Goal: Information Seeking & Learning: Learn about a topic

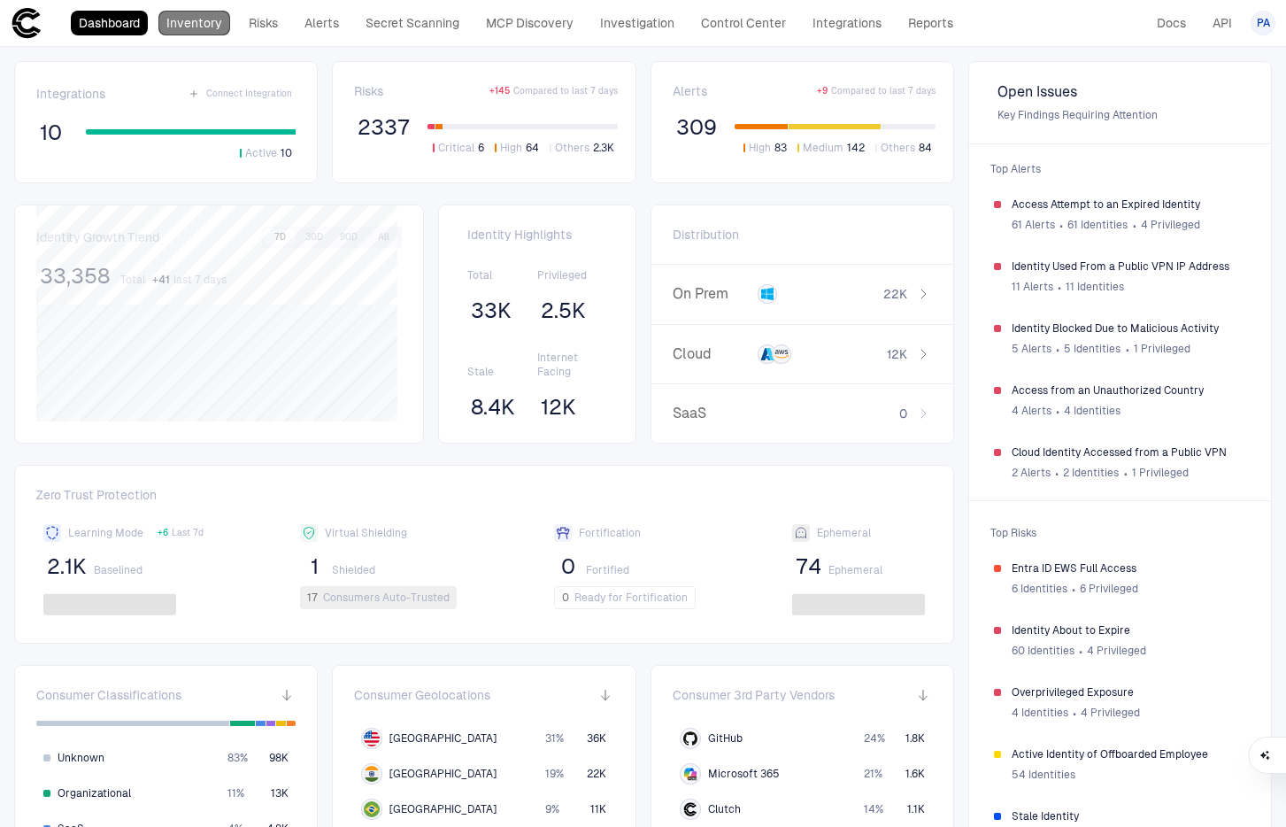
click at [178, 18] on link "Inventory" at bounding box center [194, 23] width 72 height 25
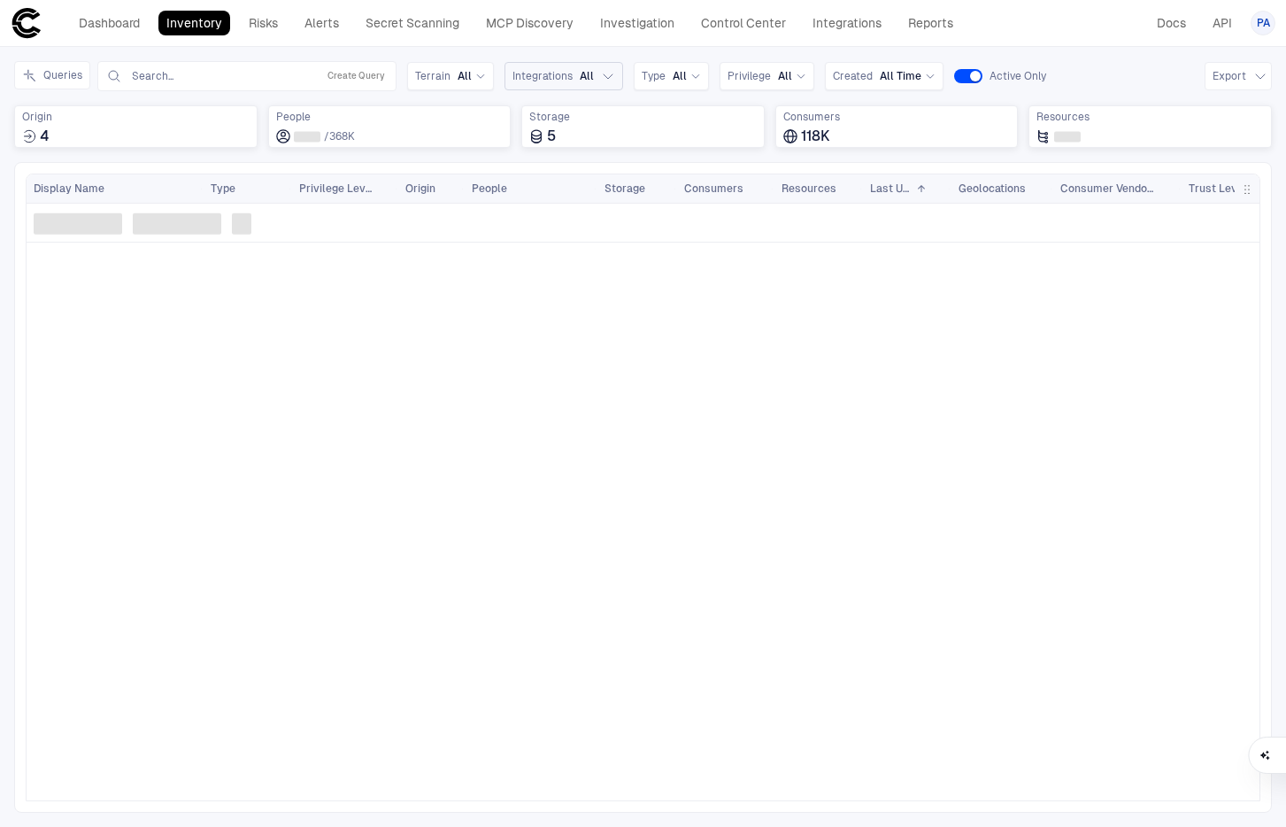
click at [511, 46] on header "Dashboard Inventory Risks Alerts Secret Scanning MCP Discovery Investigation Co…" at bounding box center [643, 23] width 1286 height 47
click at [561, 82] on span "Integrations" at bounding box center [543, 76] width 60 height 14
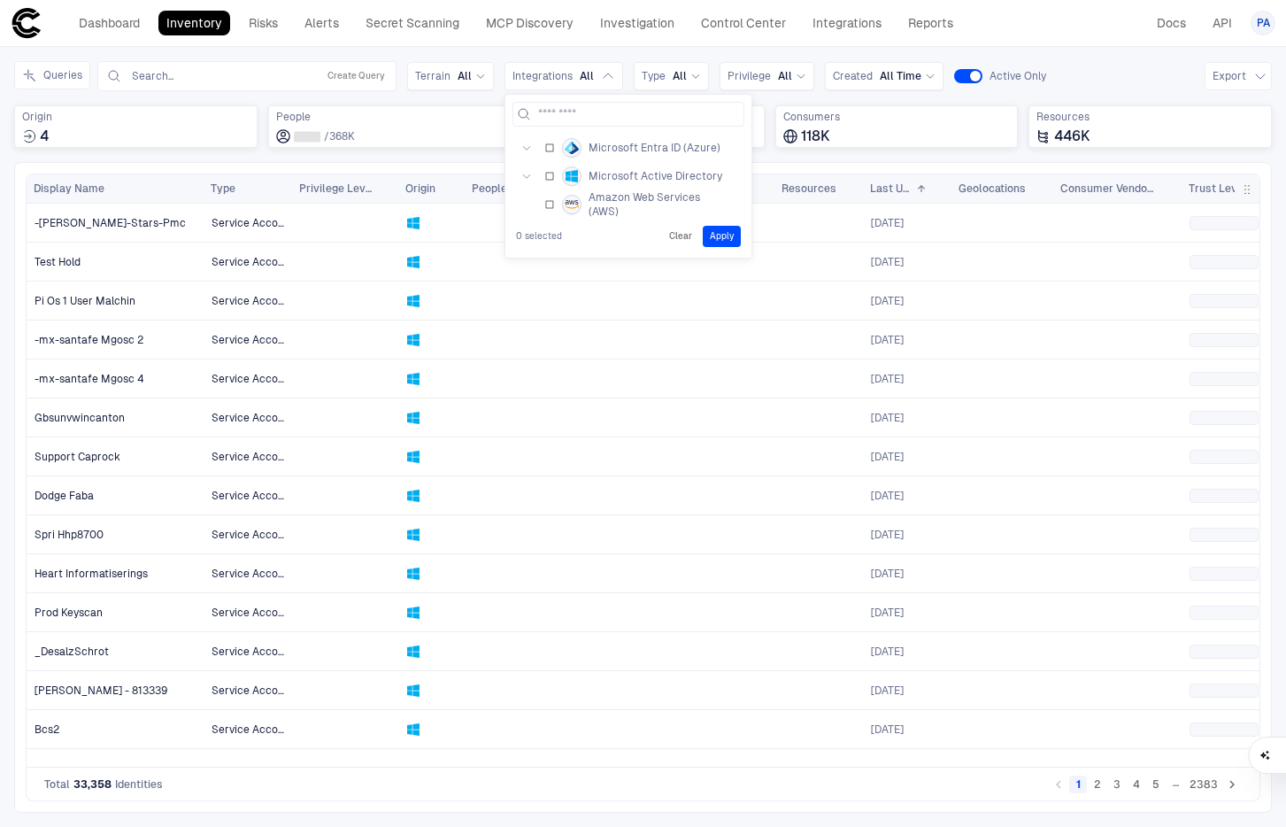
click at [523, 171] on icon "button" at bounding box center [526, 176] width 11 height 11
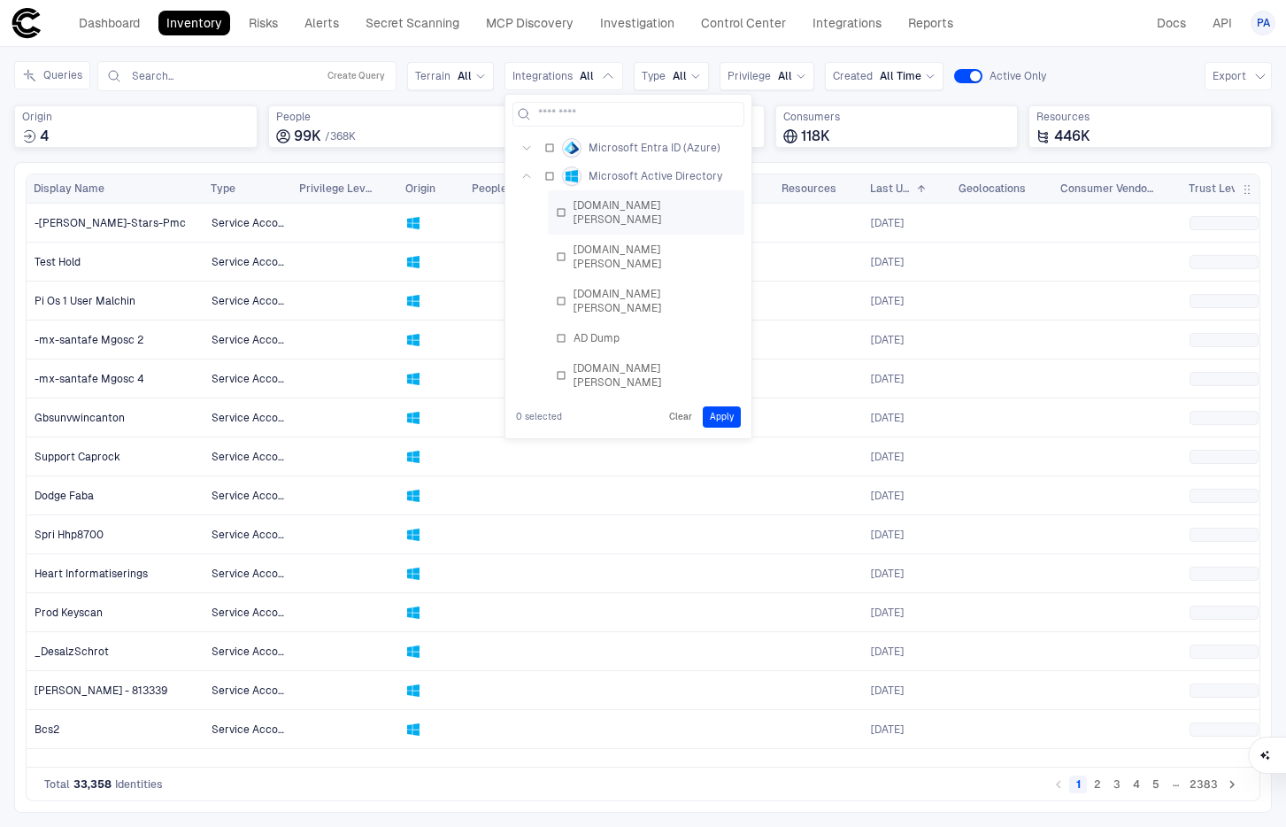
click at [565, 206] on div "[DOMAIN_NAME][PERSON_NAME]" at bounding box center [646, 212] width 181 height 28
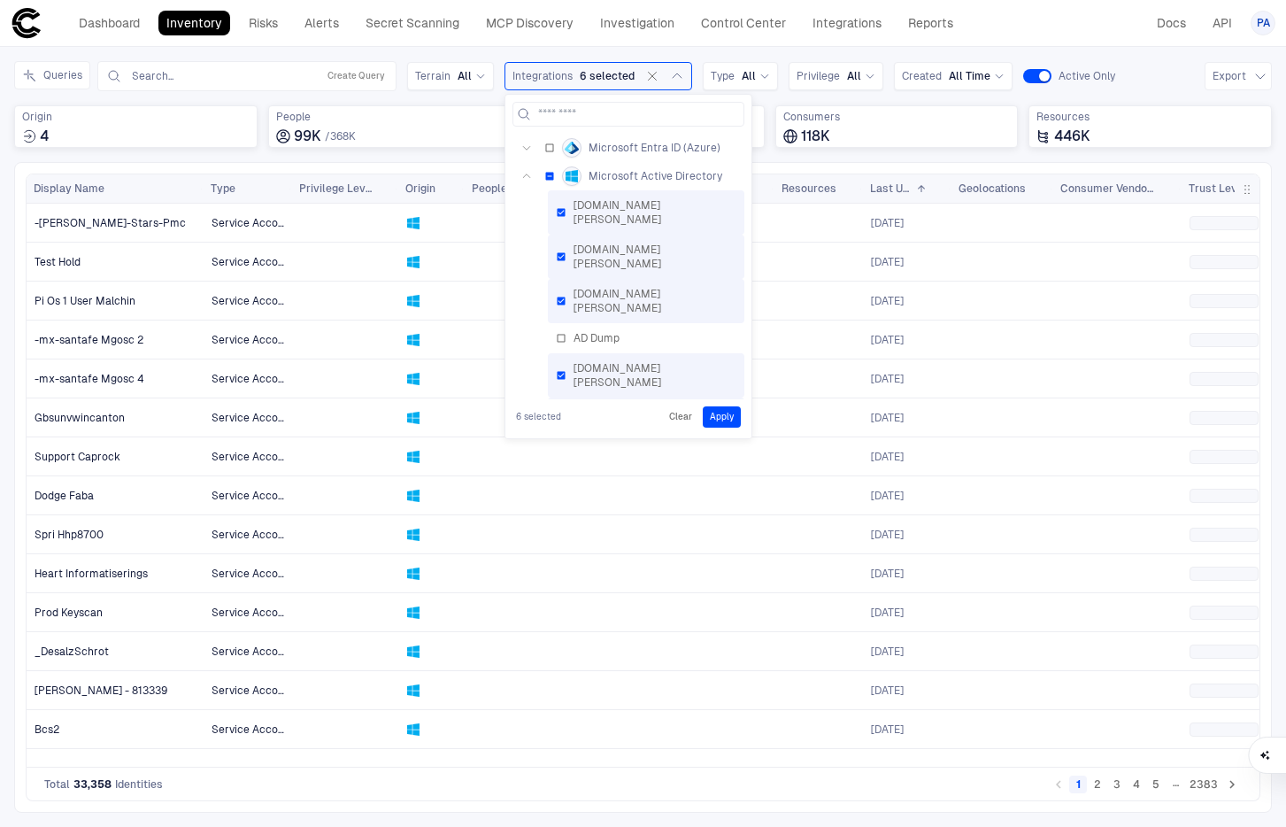
click at [730, 419] on button "Apply" at bounding box center [722, 416] width 38 height 21
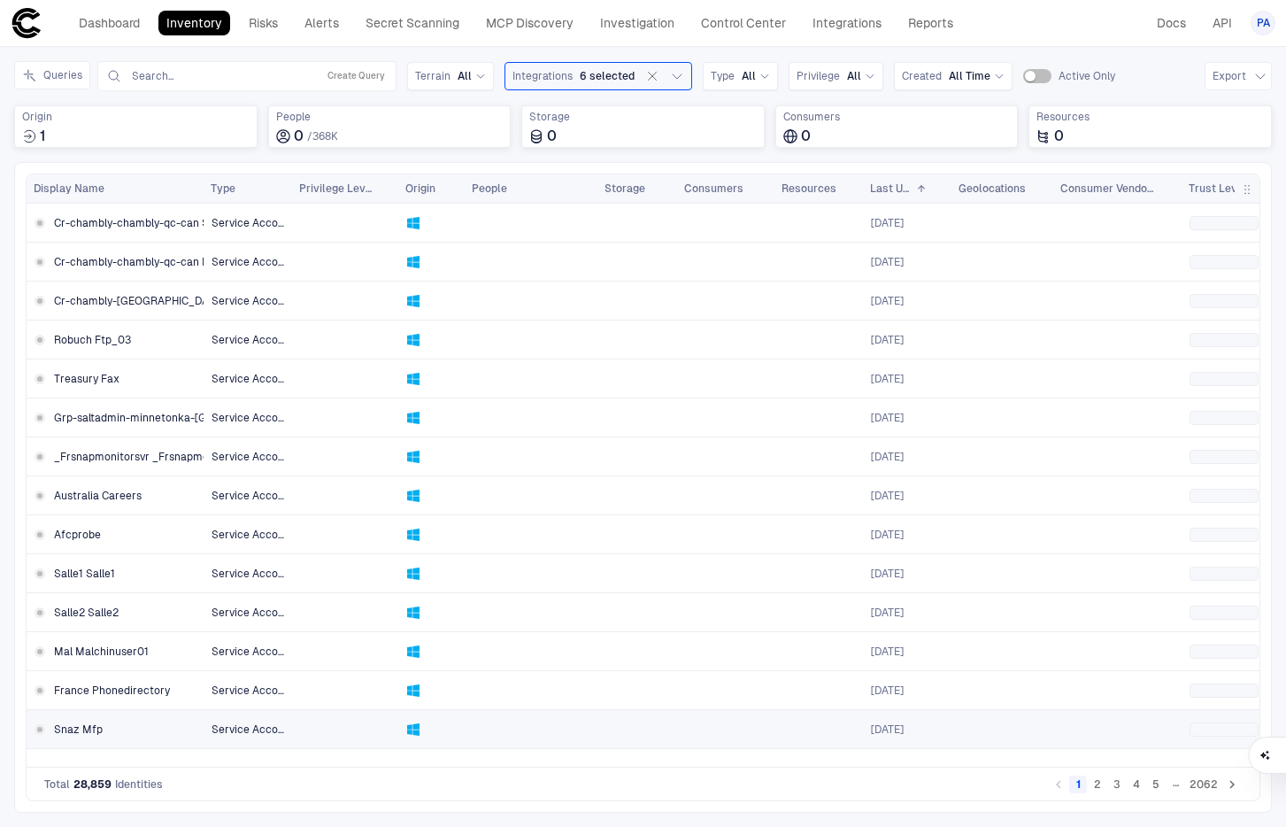
click at [110, 728] on link "Snaz Mfp" at bounding box center [115, 729] width 176 height 36
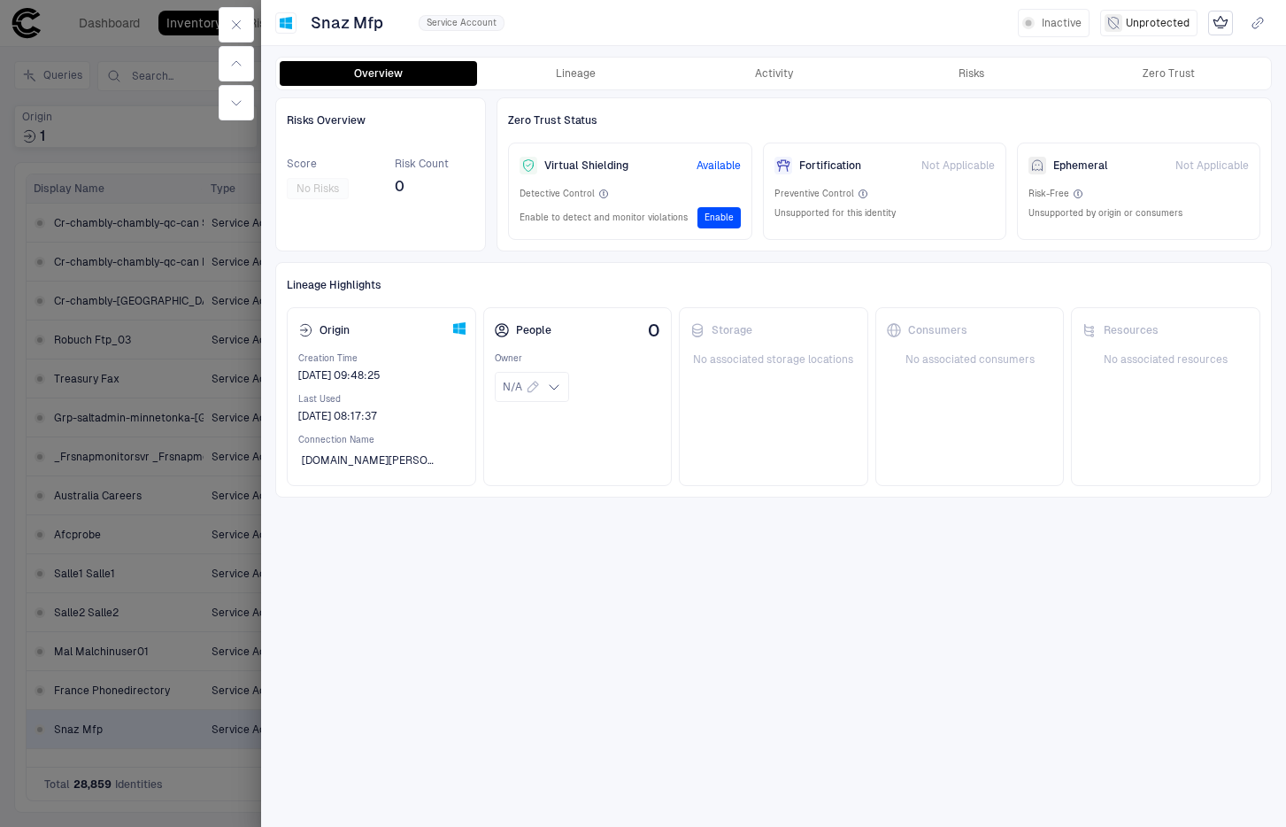
click at [564, 52] on div "Overview Lineage Activity Risks Zero Trust Risks Overview Score No Risks Risk C…" at bounding box center [773, 436] width 1025 height 782
click at [567, 72] on button "Lineage" at bounding box center [575, 73] width 197 height 25
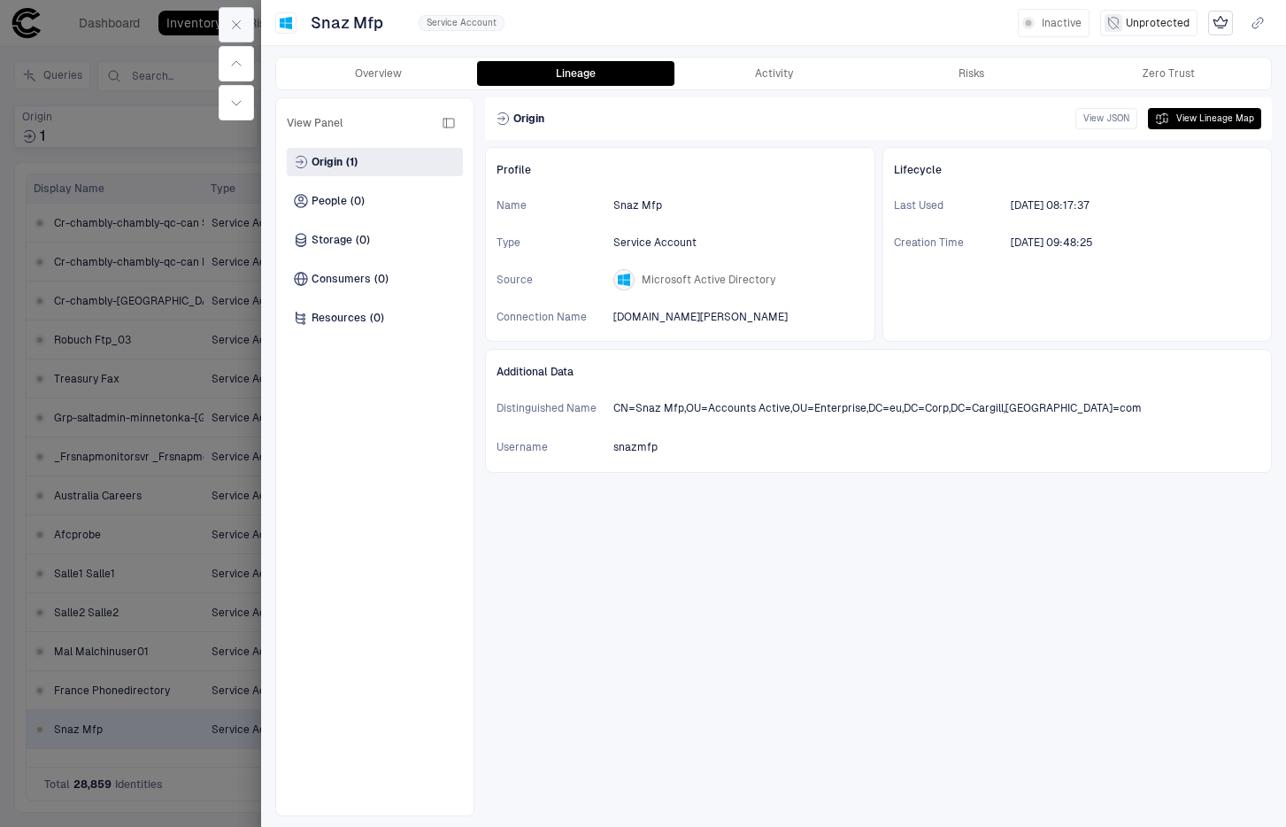
click at [242, 23] on icon "button" at bounding box center [236, 25] width 14 height 14
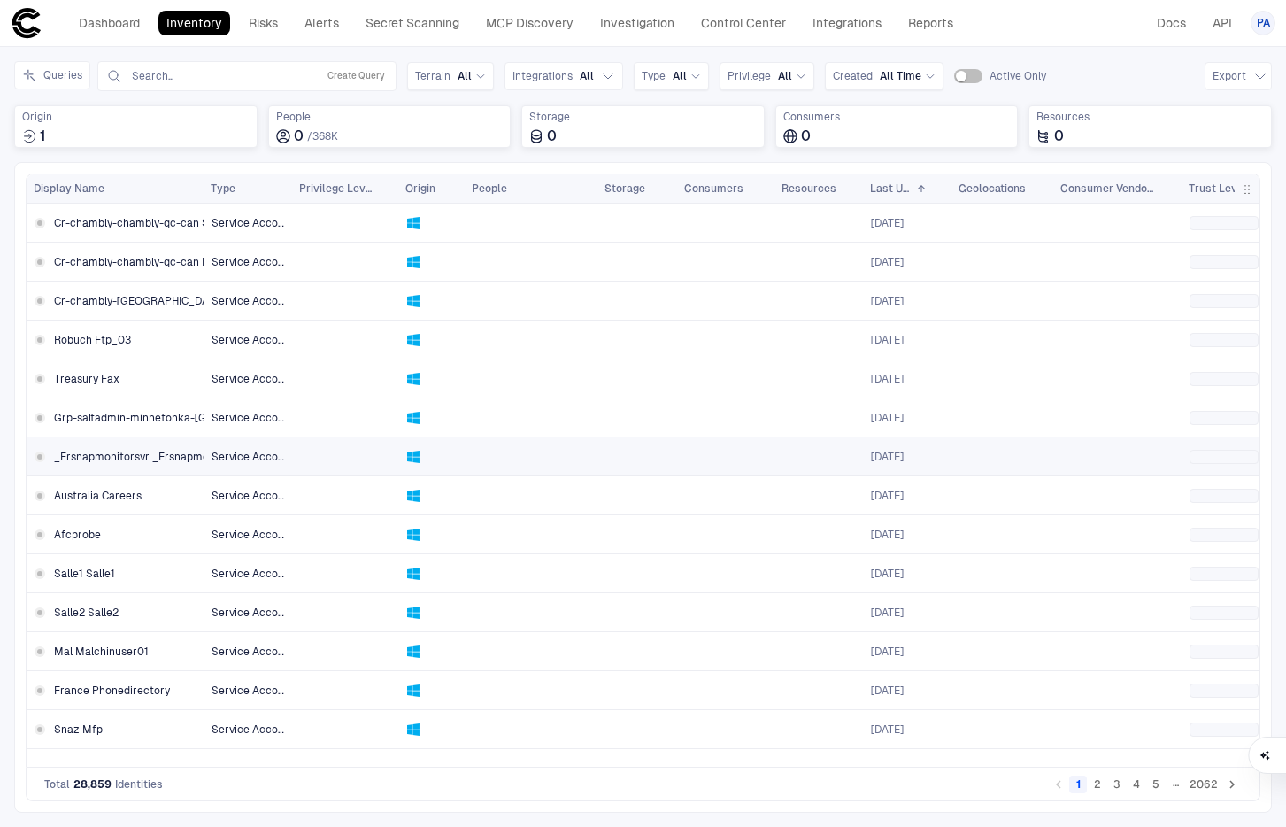
click at [94, 459] on span "_Frsnapmonitorsvr _Frsnapmonitorsvr" at bounding box center [151, 457] width 194 height 14
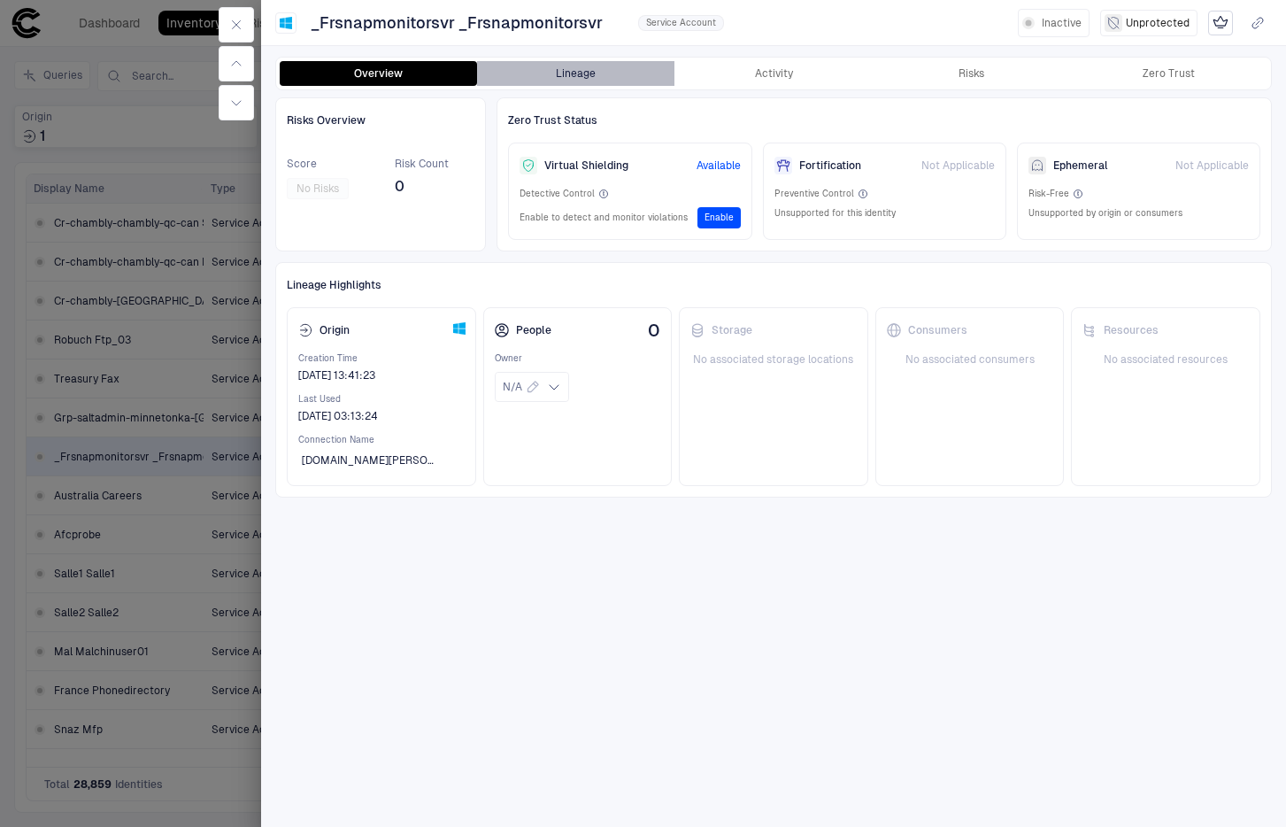
click at [566, 74] on button "Lineage" at bounding box center [575, 73] width 197 height 25
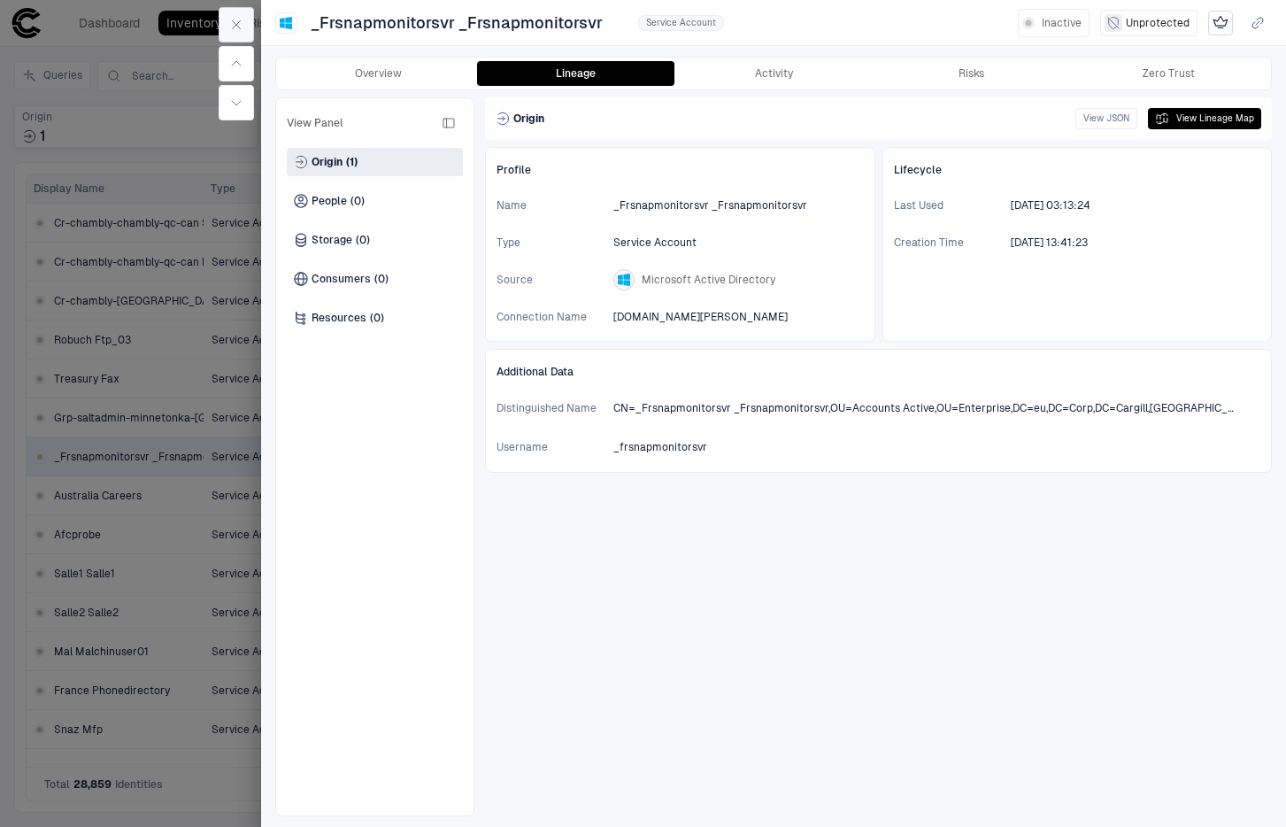
click at [242, 19] on icon "button" at bounding box center [236, 25] width 14 height 14
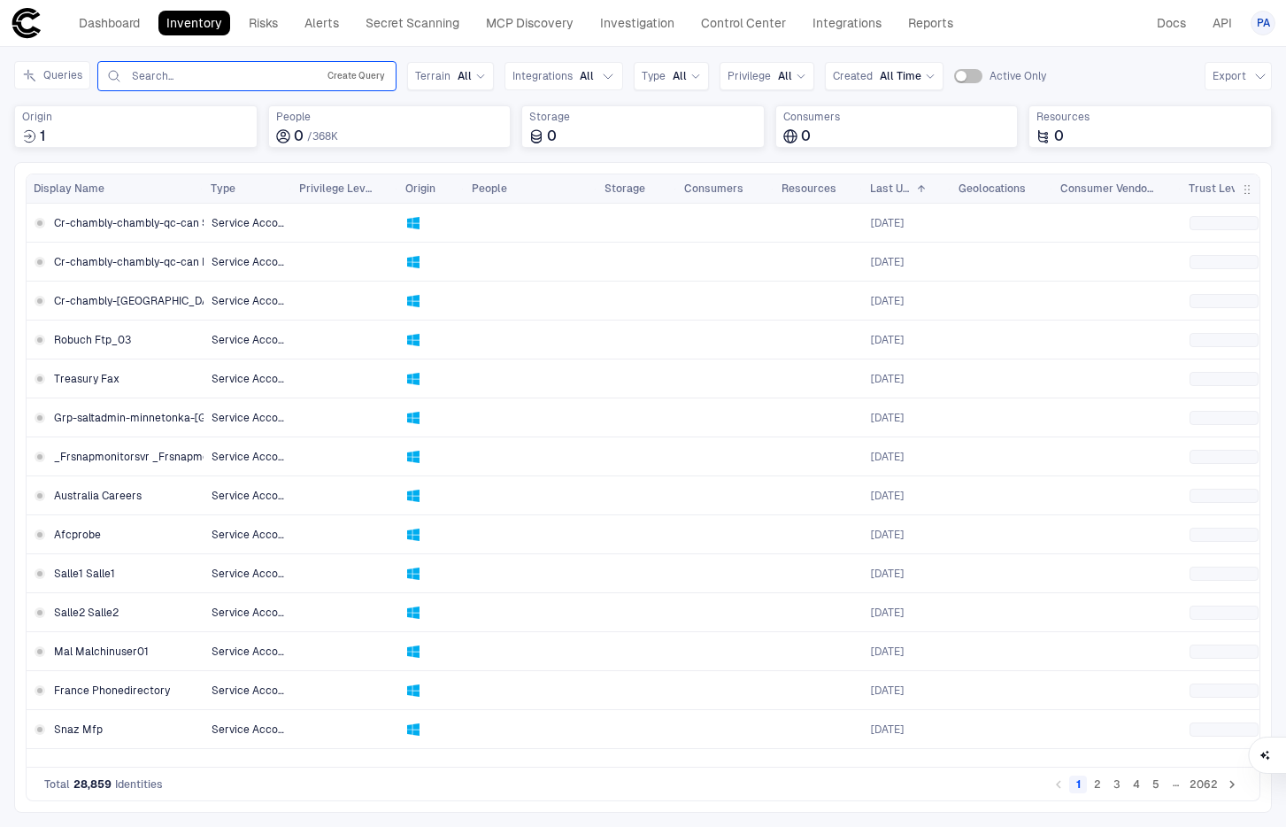
drag, startPoint x: 335, startPoint y: 77, endPoint x: 326, endPoint y: 77, distance: 9.7
click at [335, 77] on button "Create Query" at bounding box center [356, 76] width 65 height 21
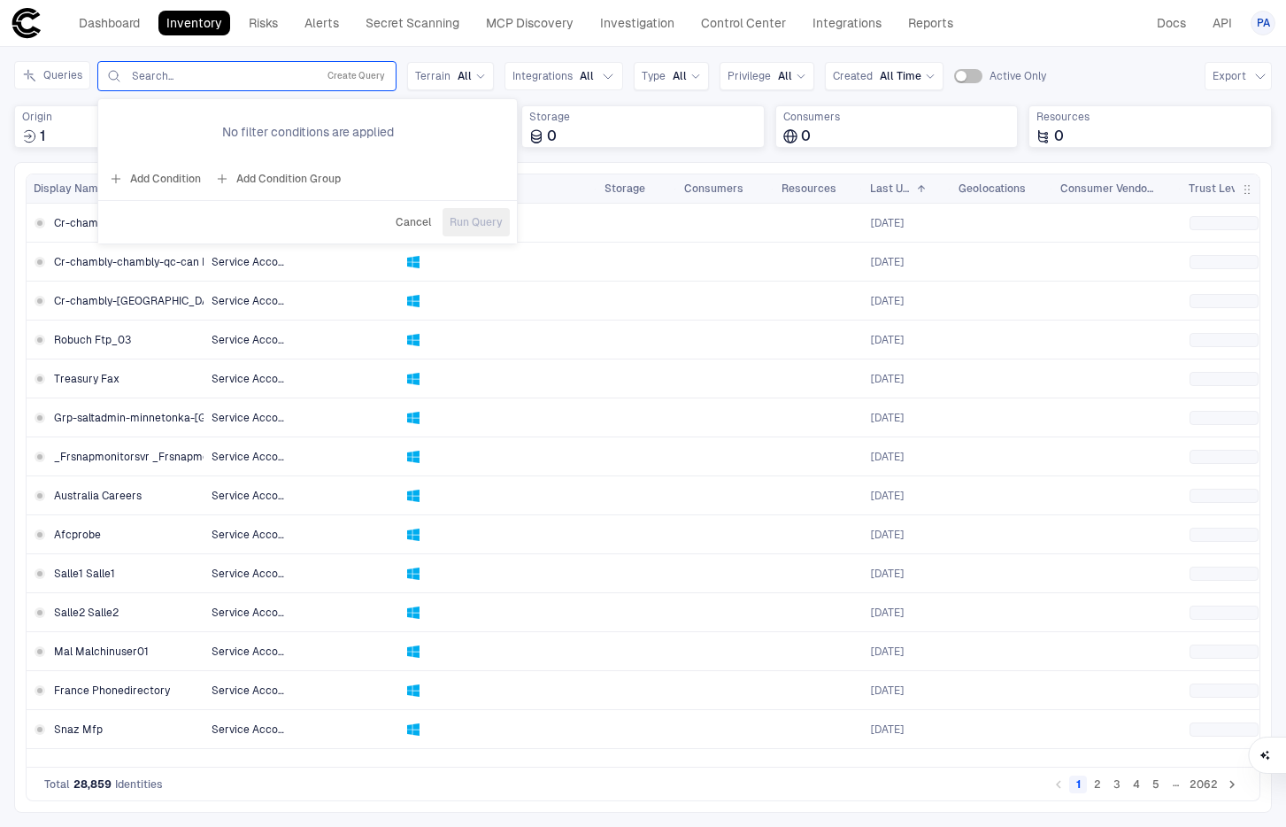
click at [175, 172] on button "Add Condition" at bounding box center [154, 179] width 99 height 28
click at [216, 135] on div "Origin: Name" at bounding box center [209, 127] width 81 height 19
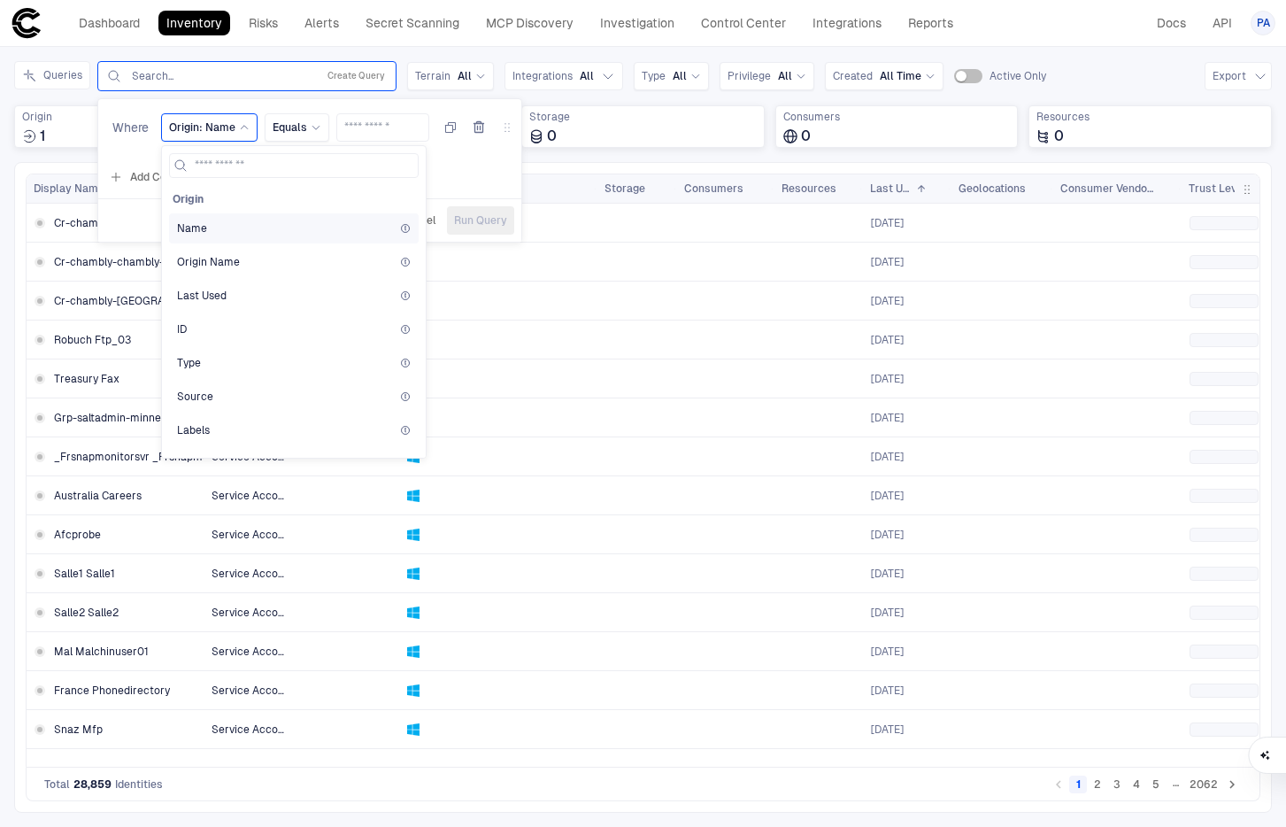
click at [233, 223] on div "Name" at bounding box center [294, 228] width 234 height 14
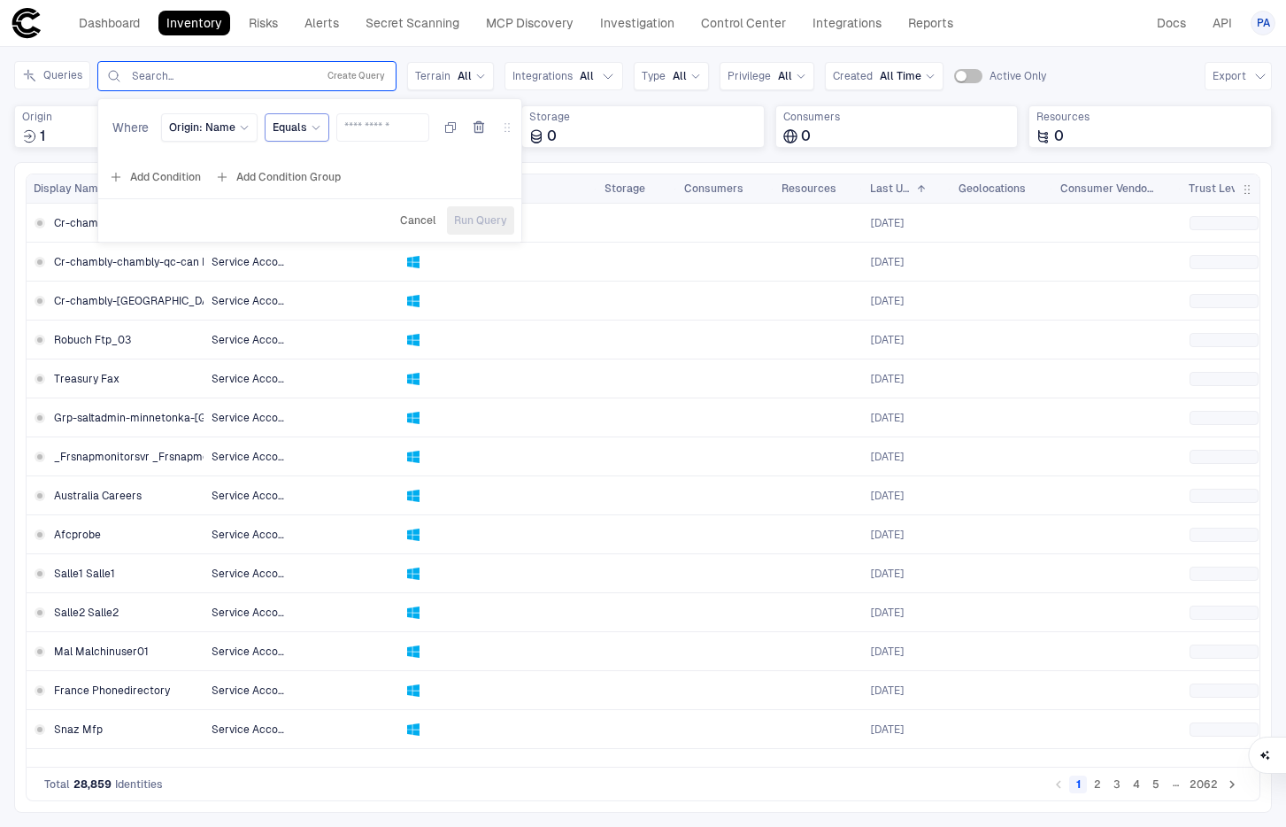
click at [302, 139] on div "Equals" at bounding box center [297, 127] width 65 height 28
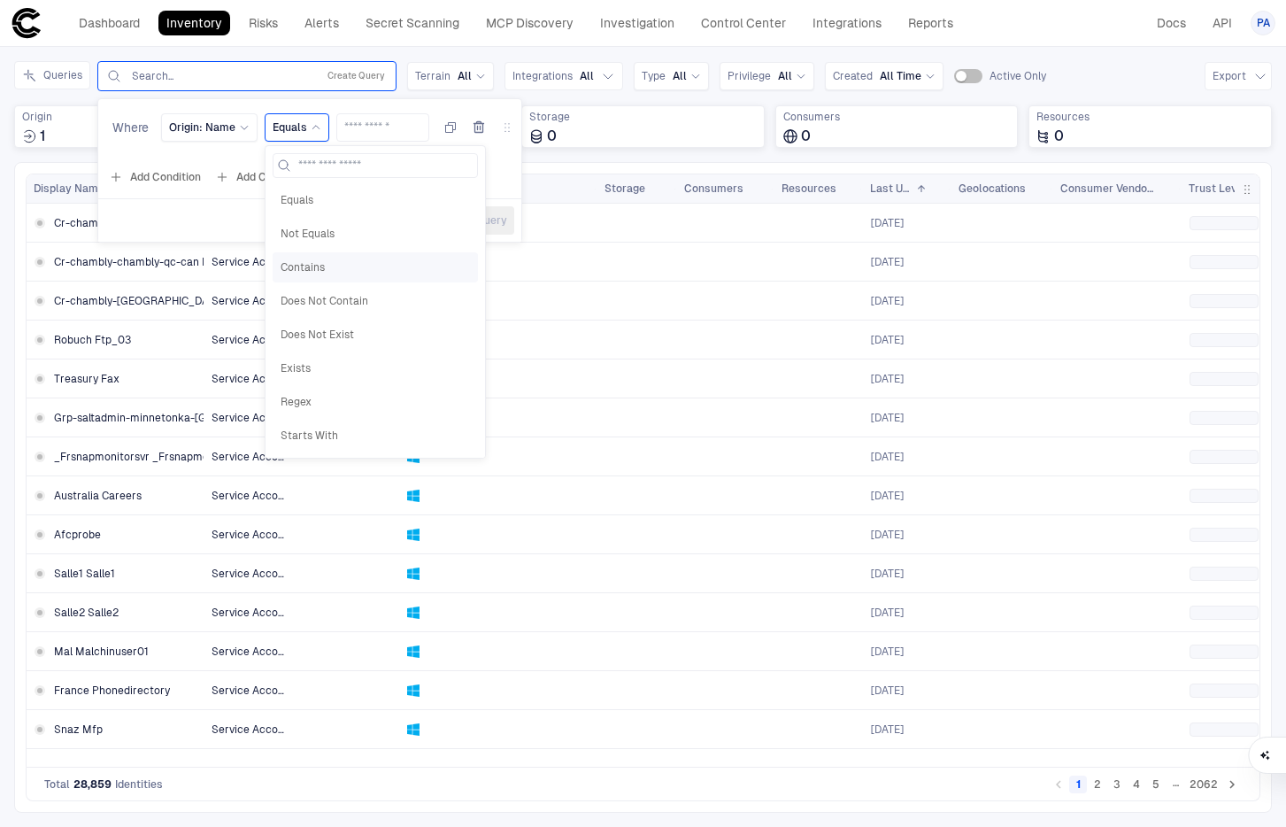
click at [292, 271] on span "Contains" at bounding box center [375, 267] width 189 height 14
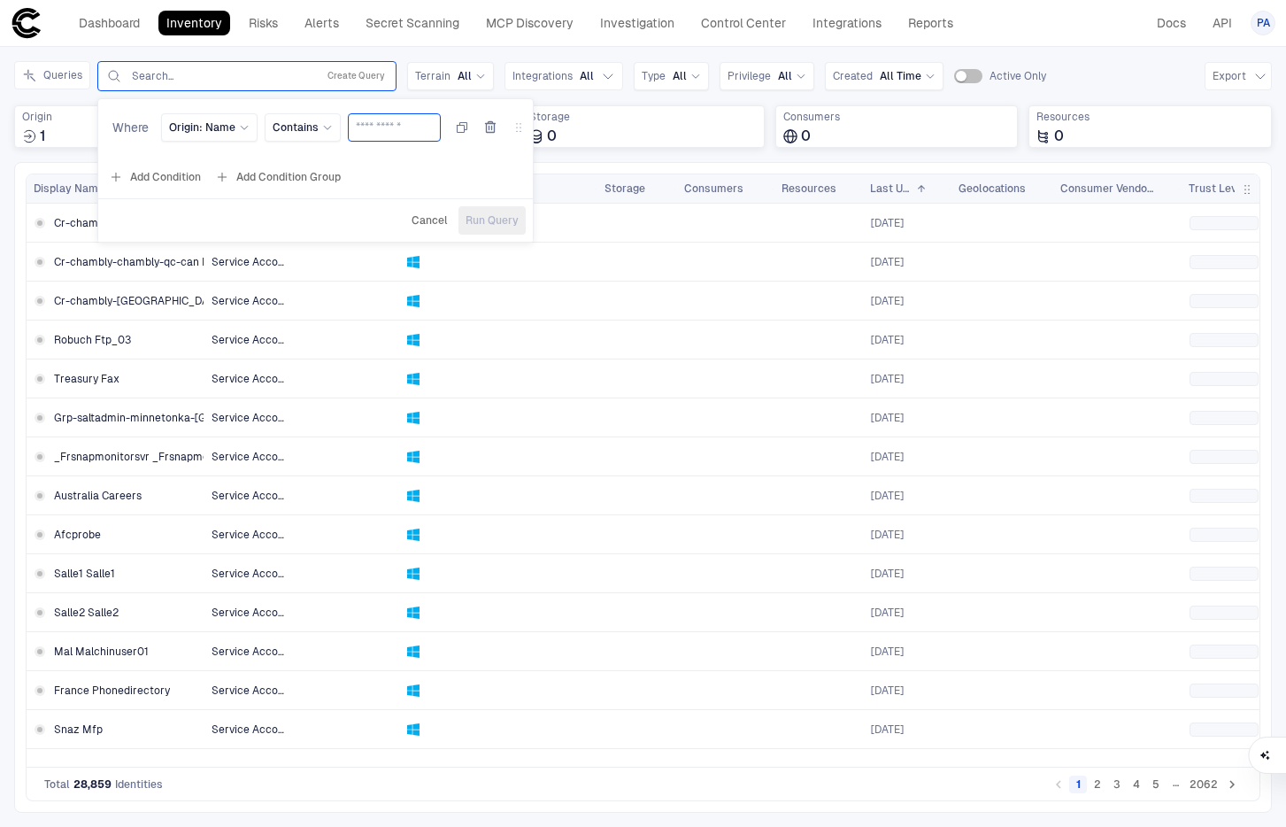
click at [356, 131] on input "text" at bounding box center [394, 127] width 77 height 27
type input "**********"
click at [471, 224] on span "Run Query" at bounding box center [492, 220] width 53 height 14
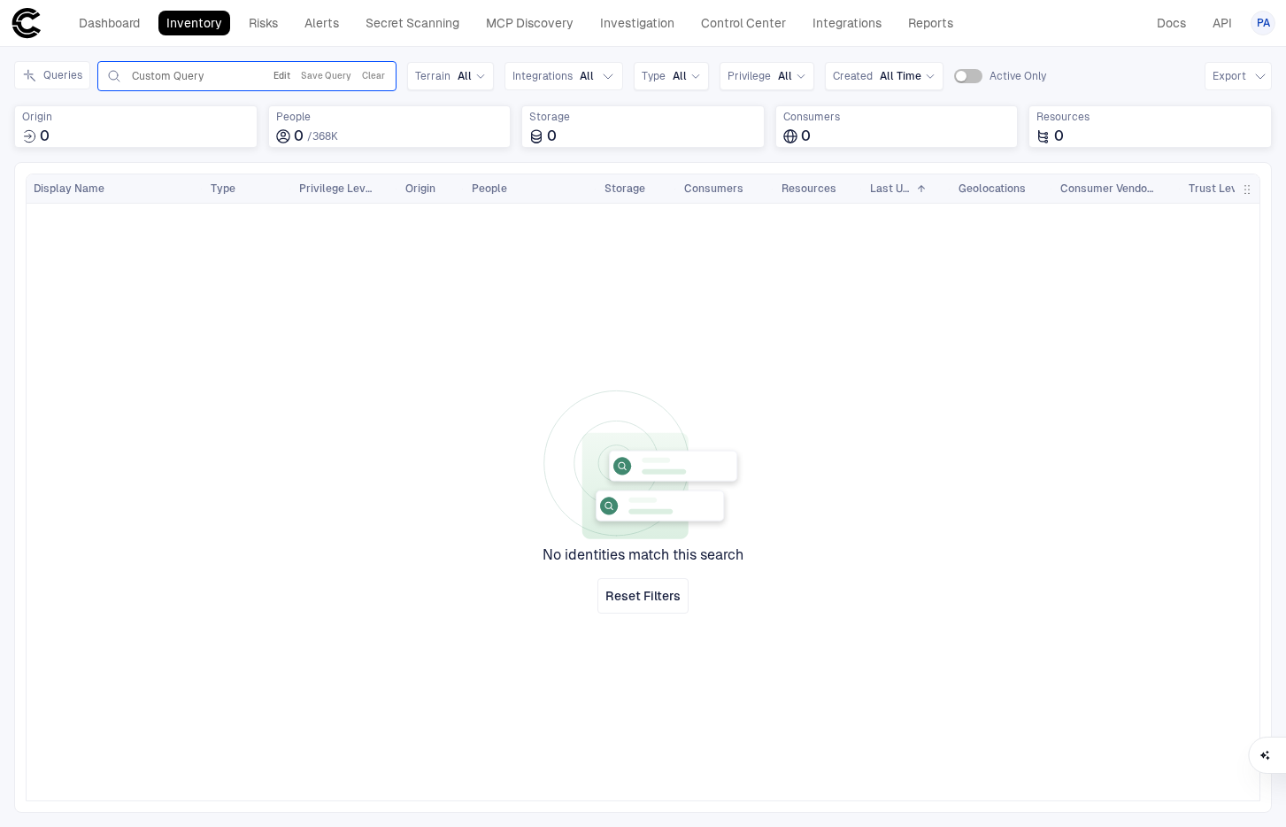
click at [289, 78] on button "Edit" at bounding box center [282, 76] width 24 height 21
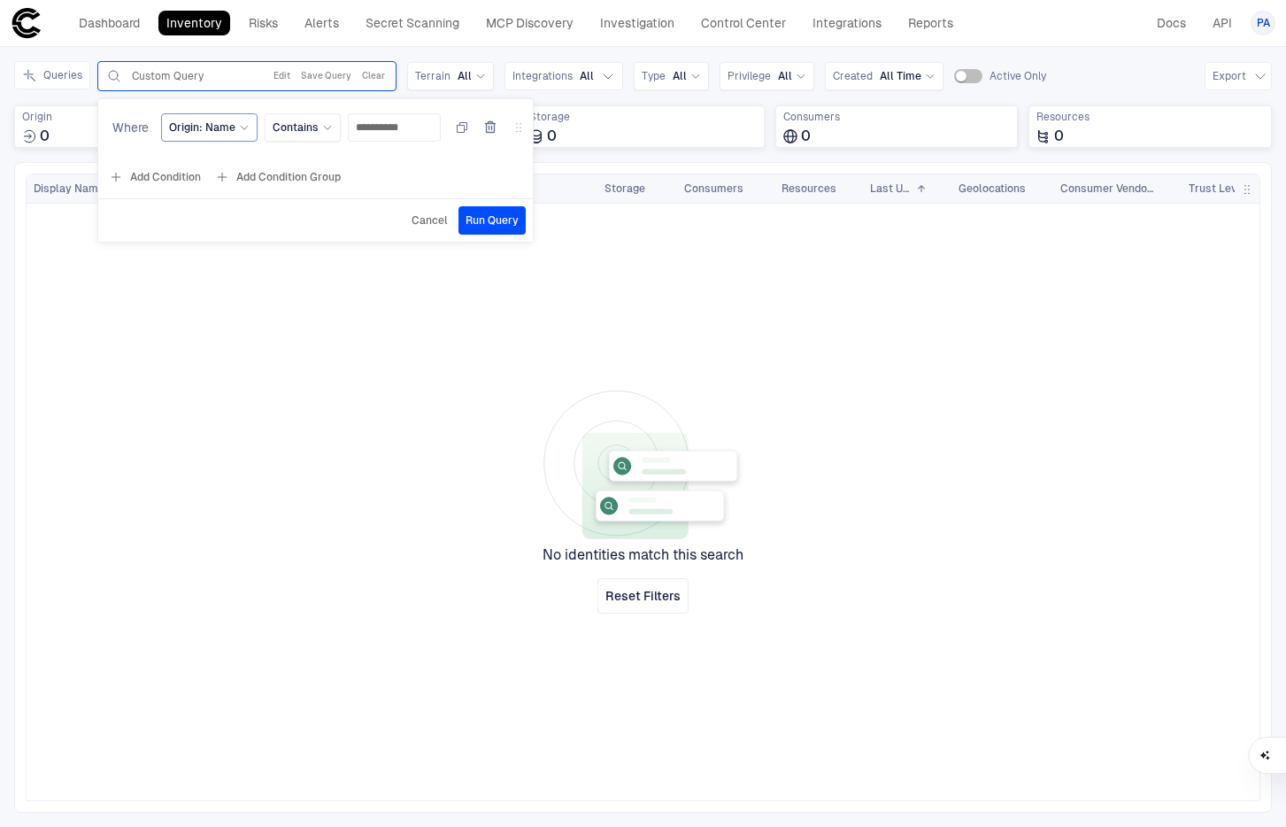
click at [244, 133] on div "Origin: Name" at bounding box center [209, 127] width 81 height 14
click at [496, 296] on div at bounding box center [732, 495] width 1056 height 583
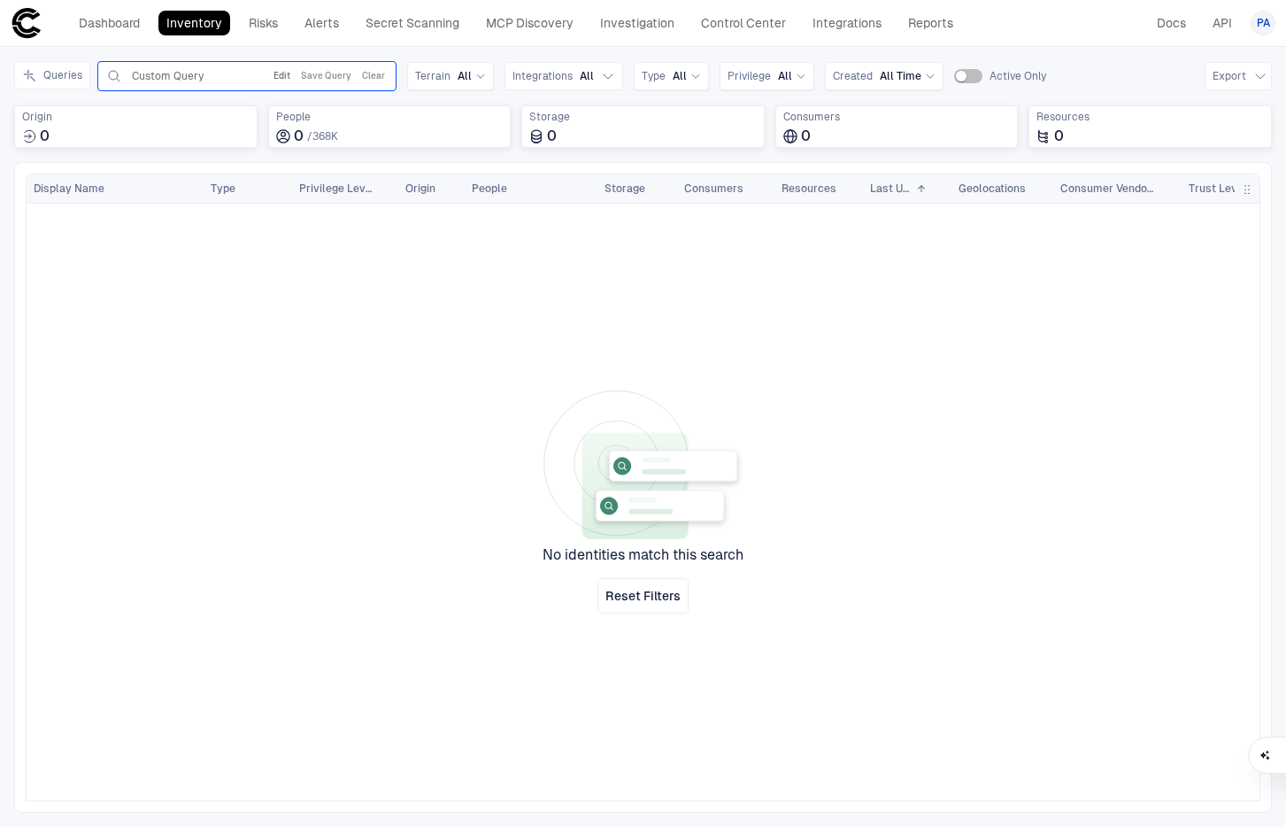
click at [380, 73] on button "Clear" at bounding box center [373, 76] width 30 height 21
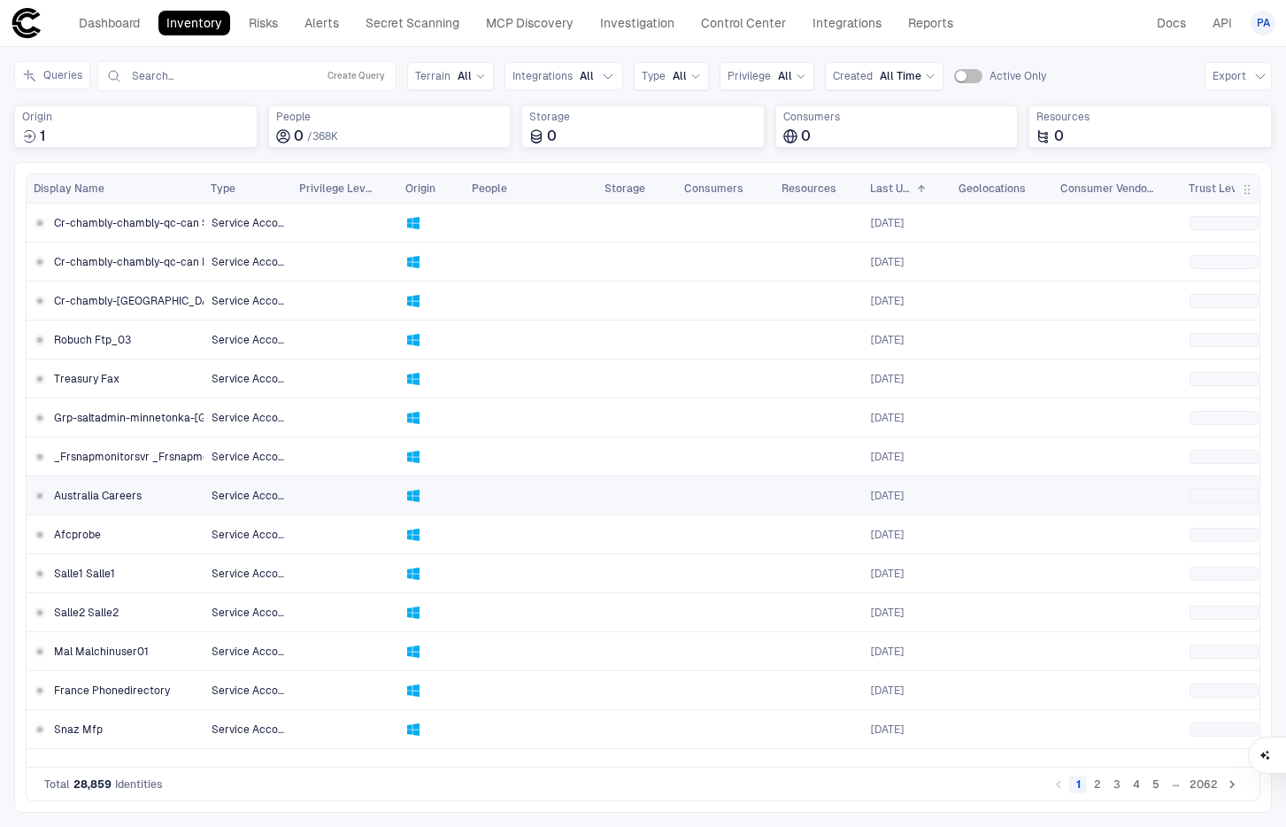
click at [82, 495] on span "Australia Careers" at bounding box center [98, 496] width 88 height 14
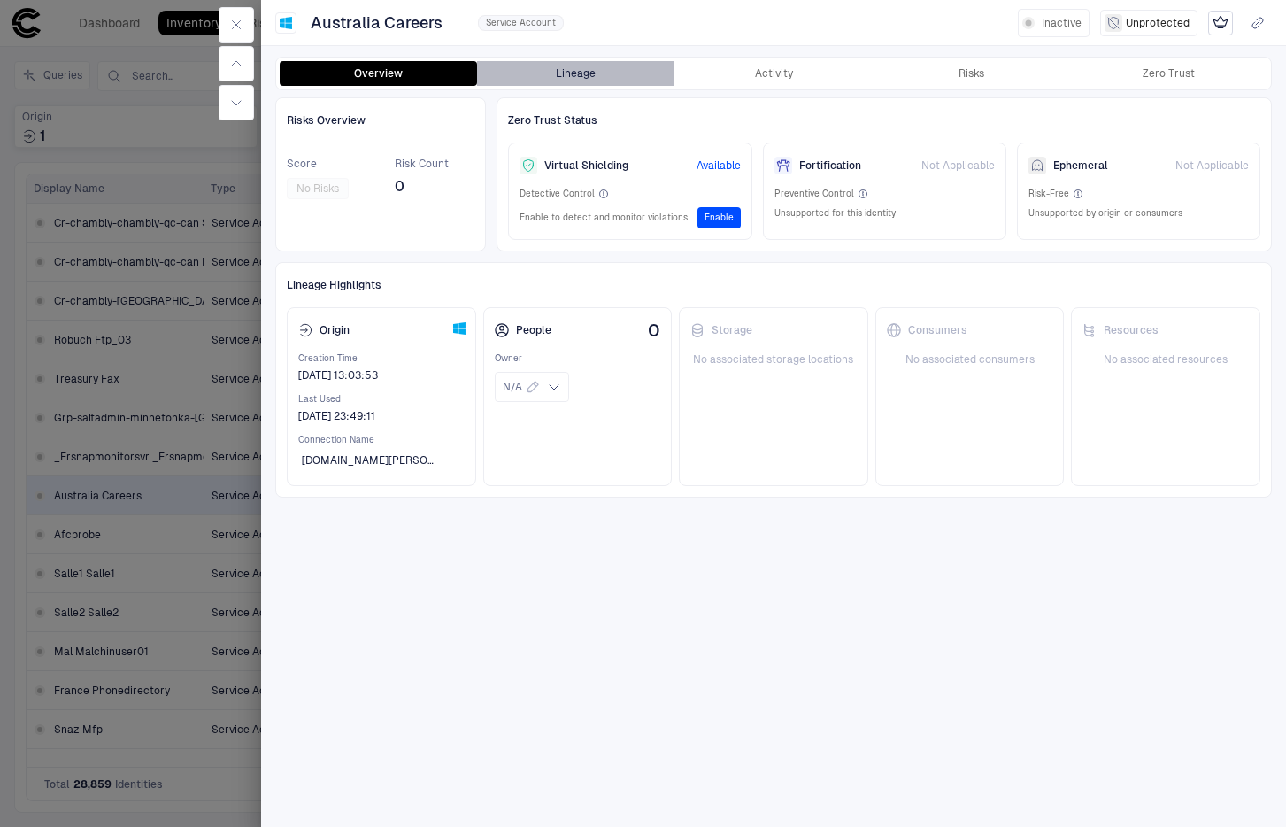
click at [560, 70] on button "Lineage" at bounding box center [575, 73] width 197 height 25
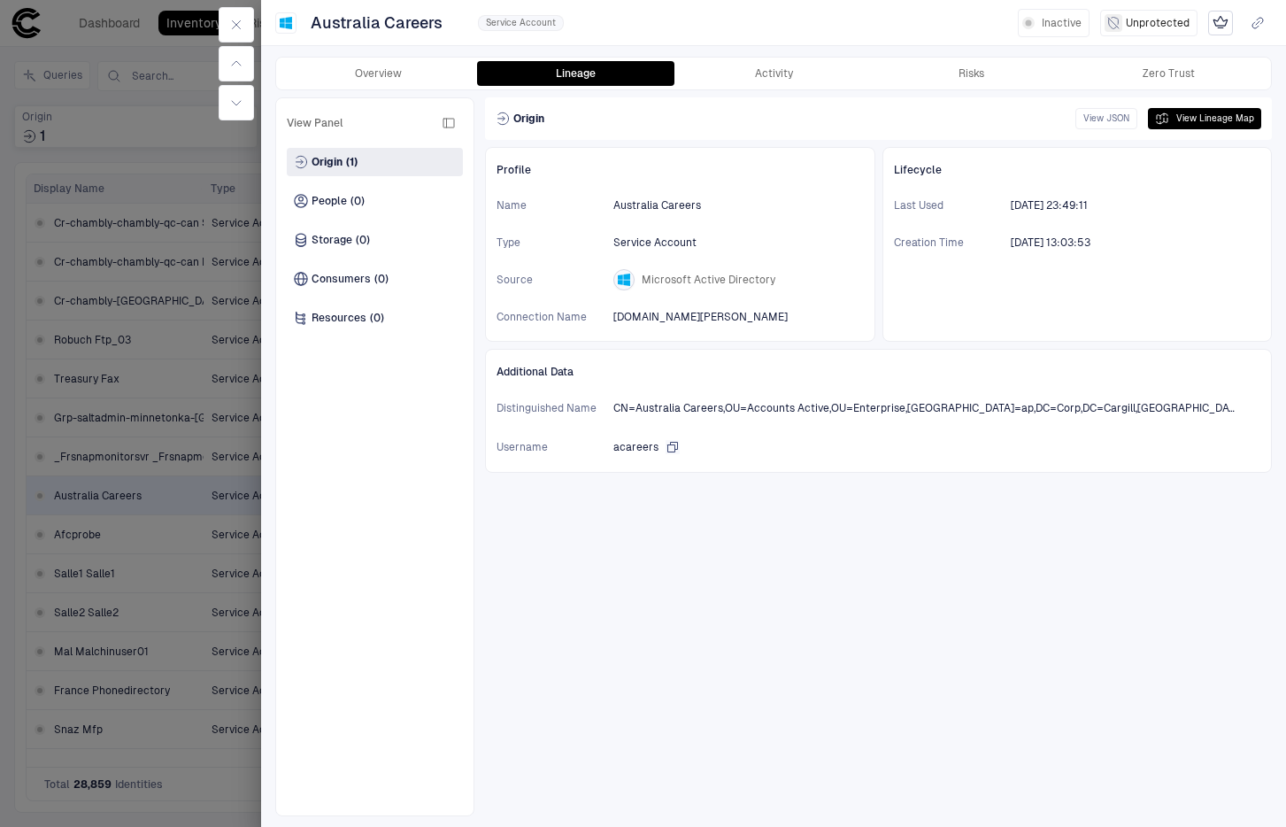
drag, startPoint x: 672, startPoint y: 443, endPoint x: 640, endPoint y: 446, distance: 32.0
click at [640, 446] on div "acareers" at bounding box center [646, 447] width 66 height 14
click at [238, 25] on icon "button" at bounding box center [236, 25] width 14 height 14
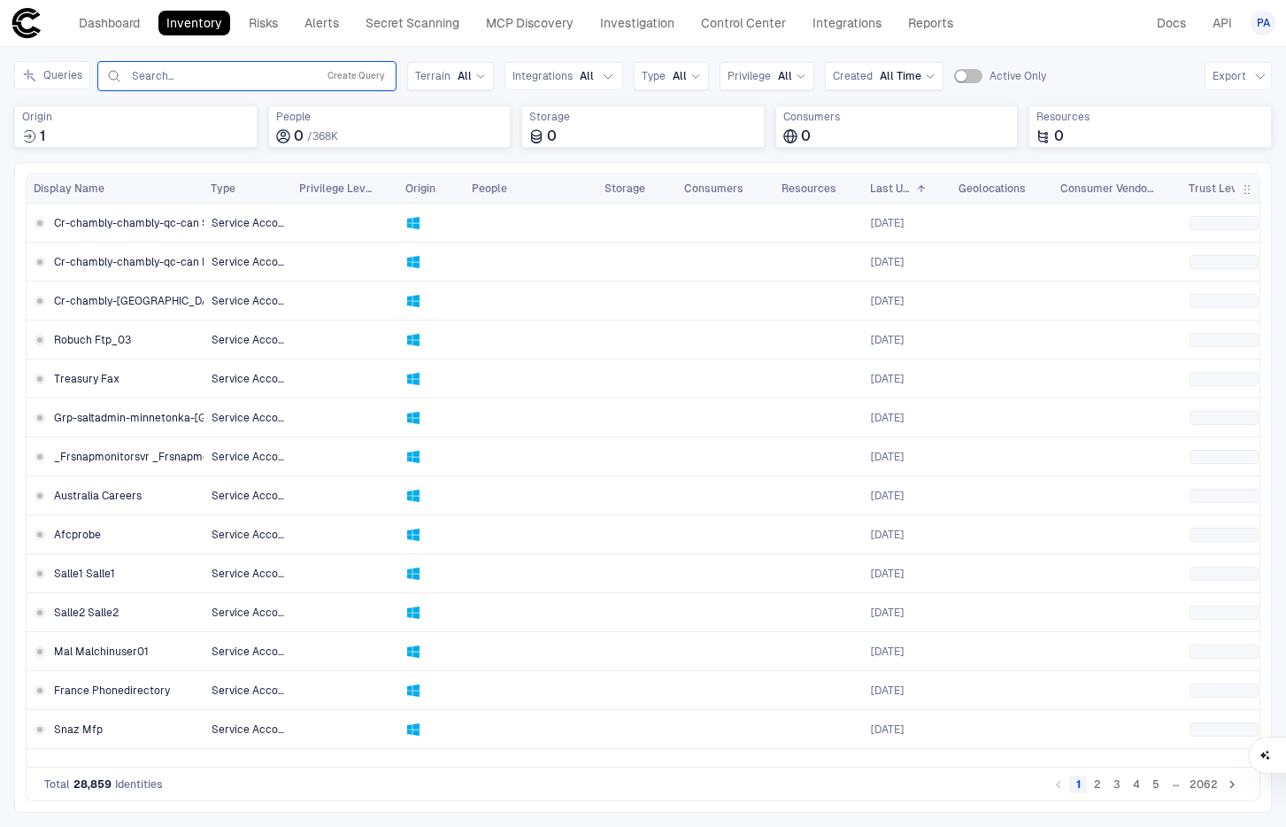
click at [258, 78] on input "text" at bounding box center [220, 76] width 180 height 14
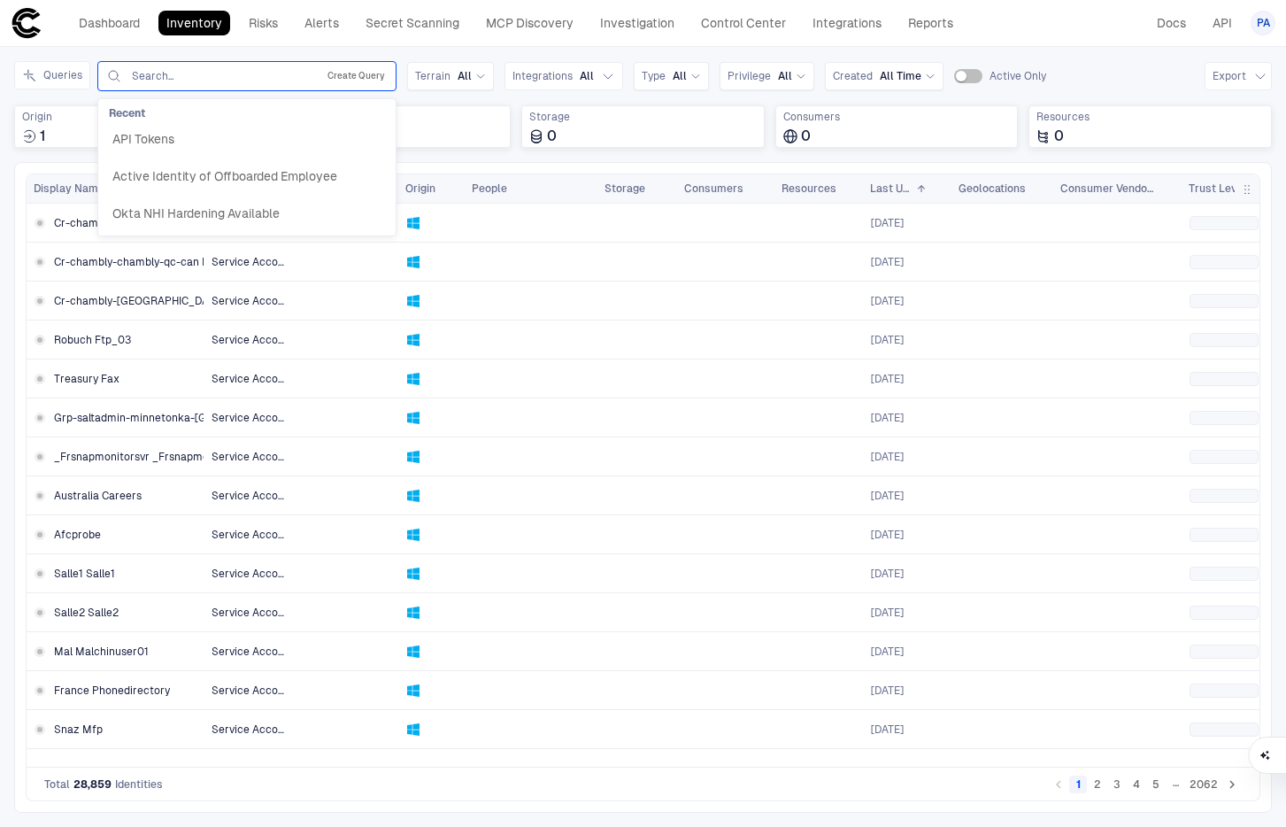
click at [360, 78] on button "Create Query" at bounding box center [356, 76] width 65 height 21
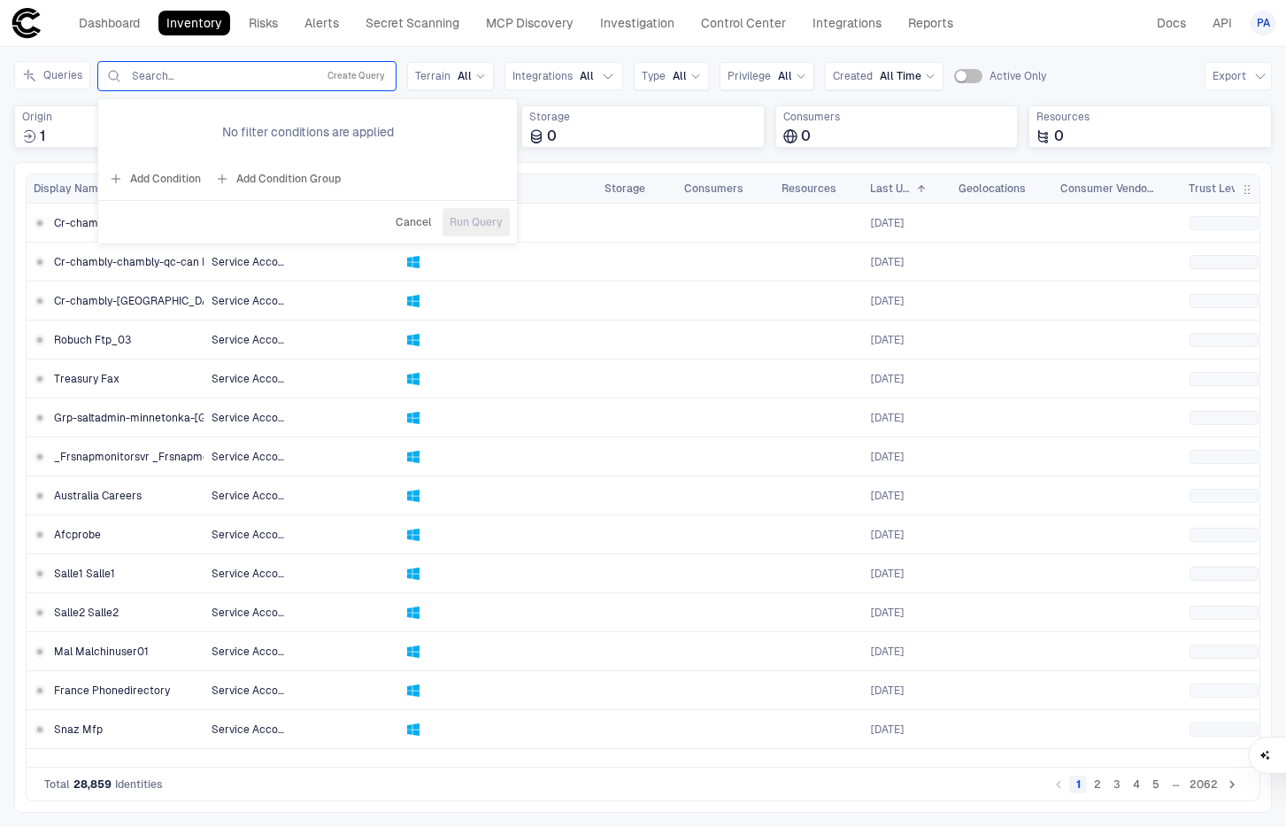
click at [164, 182] on button "Add Condition" at bounding box center [154, 179] width 99 height 28
click at [224, 120] on span "Origin: Name" at bounding box center [202, 127] width 66 height 14
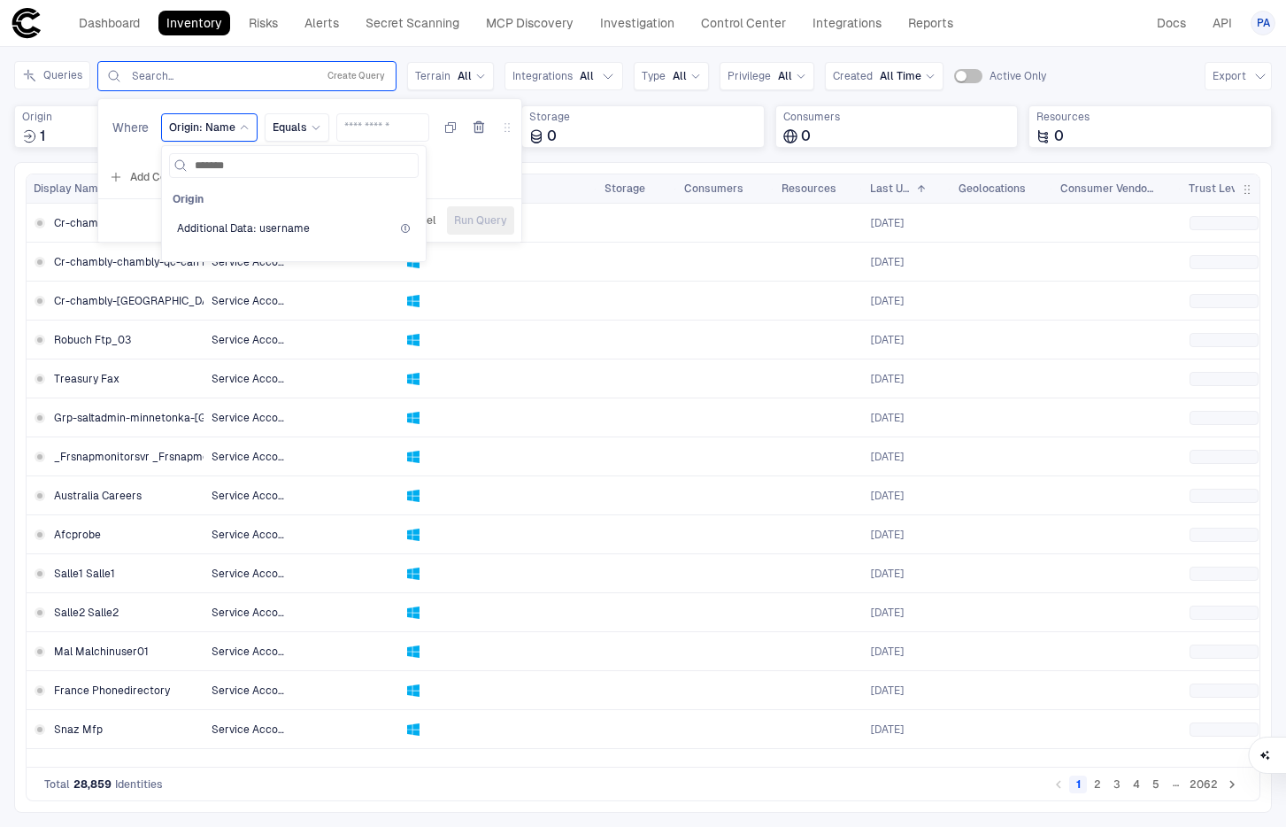
type input "********"
click at [279, 227] on span "Additional Data: username" at bounding box center [243, 228] width 133 height 14
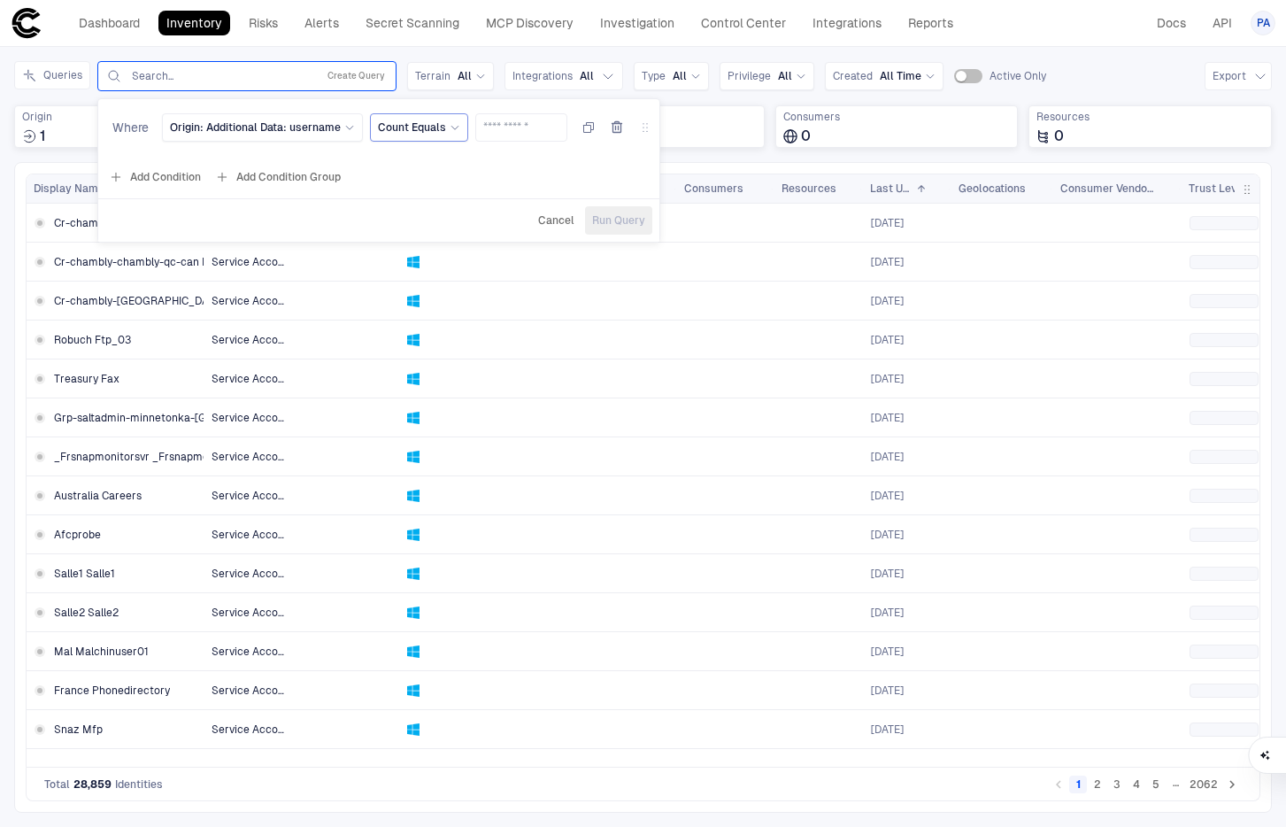
click at [404, 129] on span "Count Equals" at bounding box center [412, 127] width 68 height 14
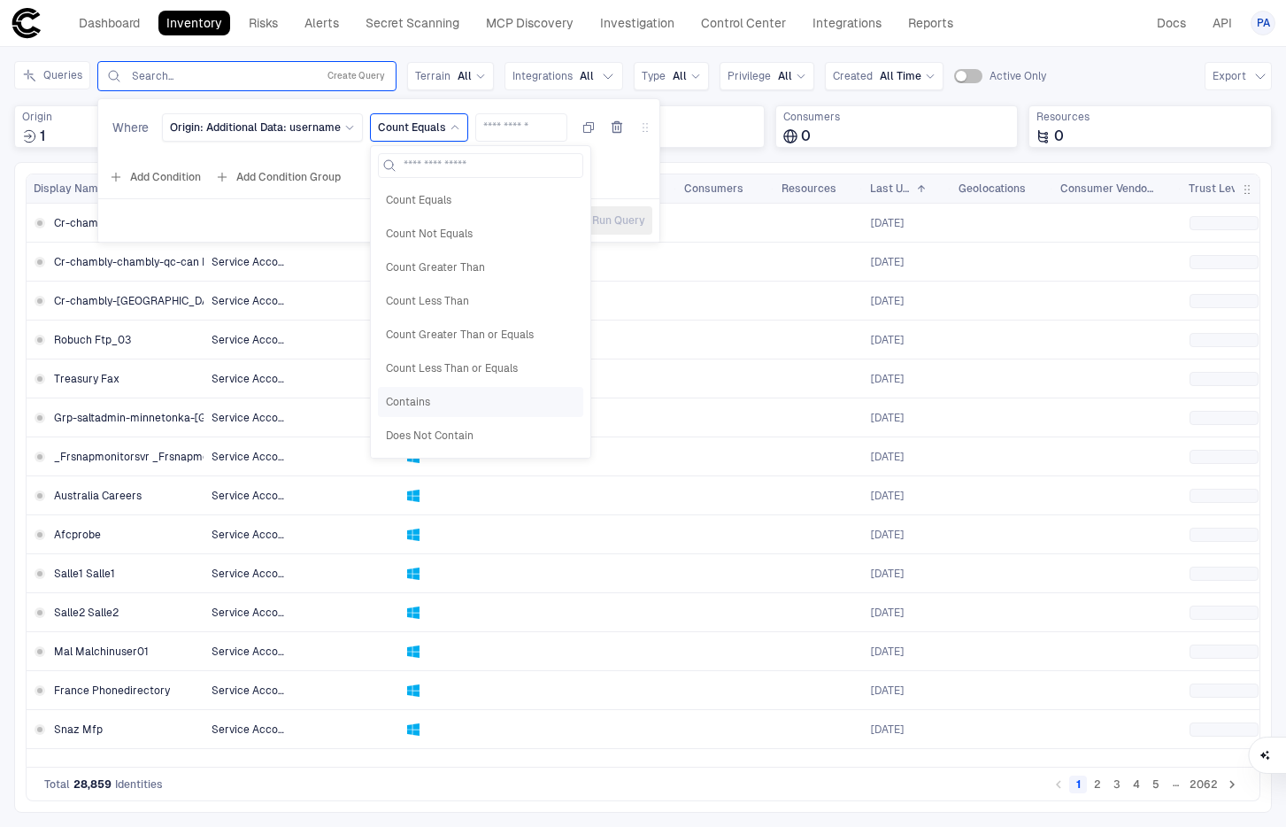
click at [410, 393] on div "Contains" at bounding box center [480, 402] width 205 height 30
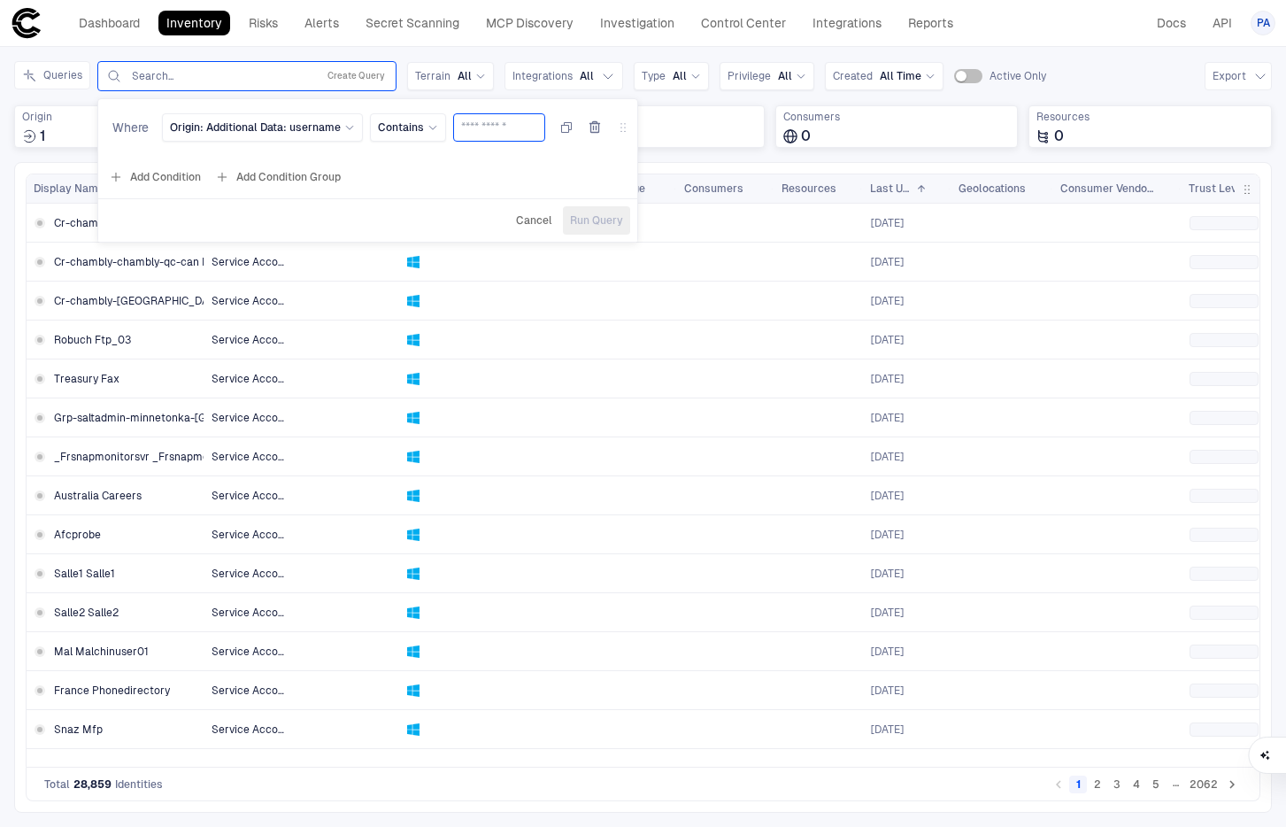
click at [513, 123] on input "text" at bounding box center [499, 127] width 76 height 27
type input "**********"
click at [570, 221] on span "Run Query" at bounding box center [596, 220] width 53 height 14
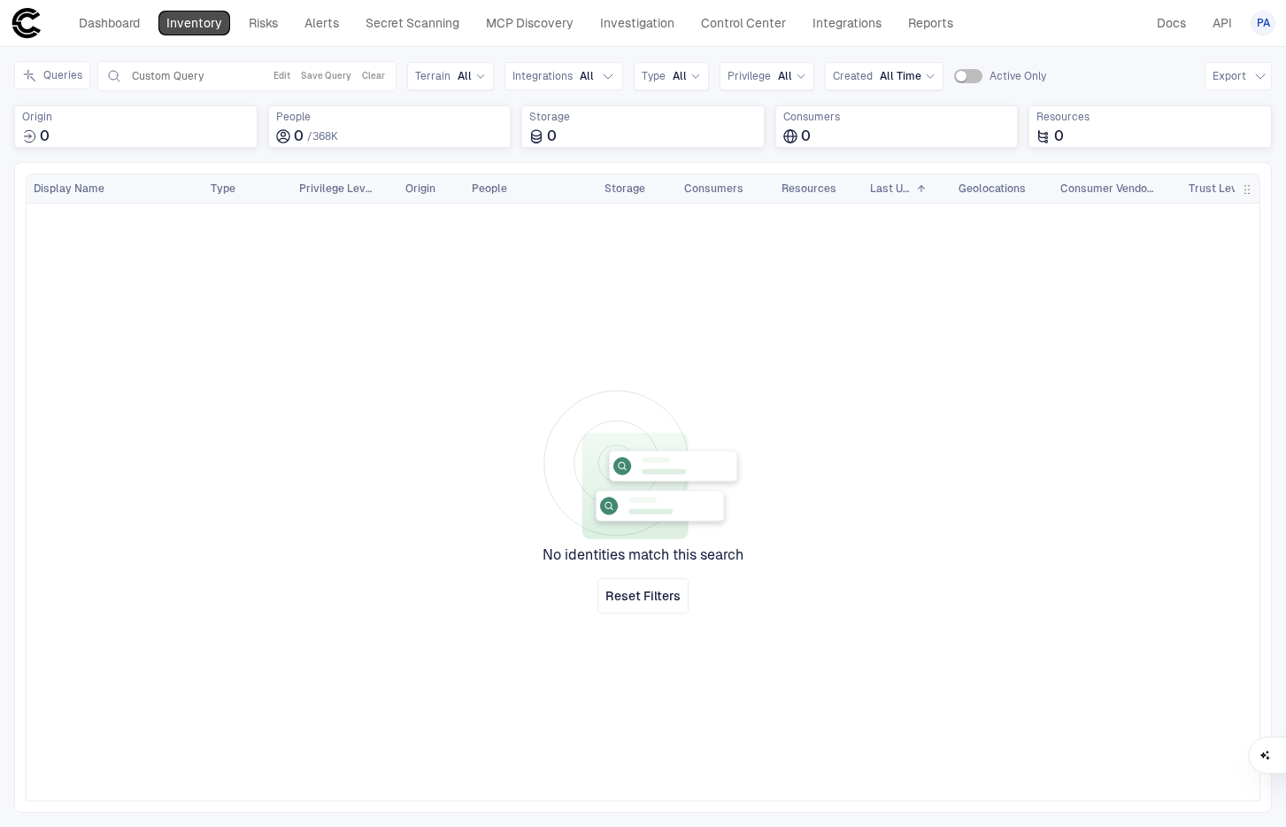
click at [206, 19] on link "Inventory" at bounding box center [194, 23] width 72 height 25
click at [377, 76] on button "Clear" at bounding box center [373, 76] width 30 height 21
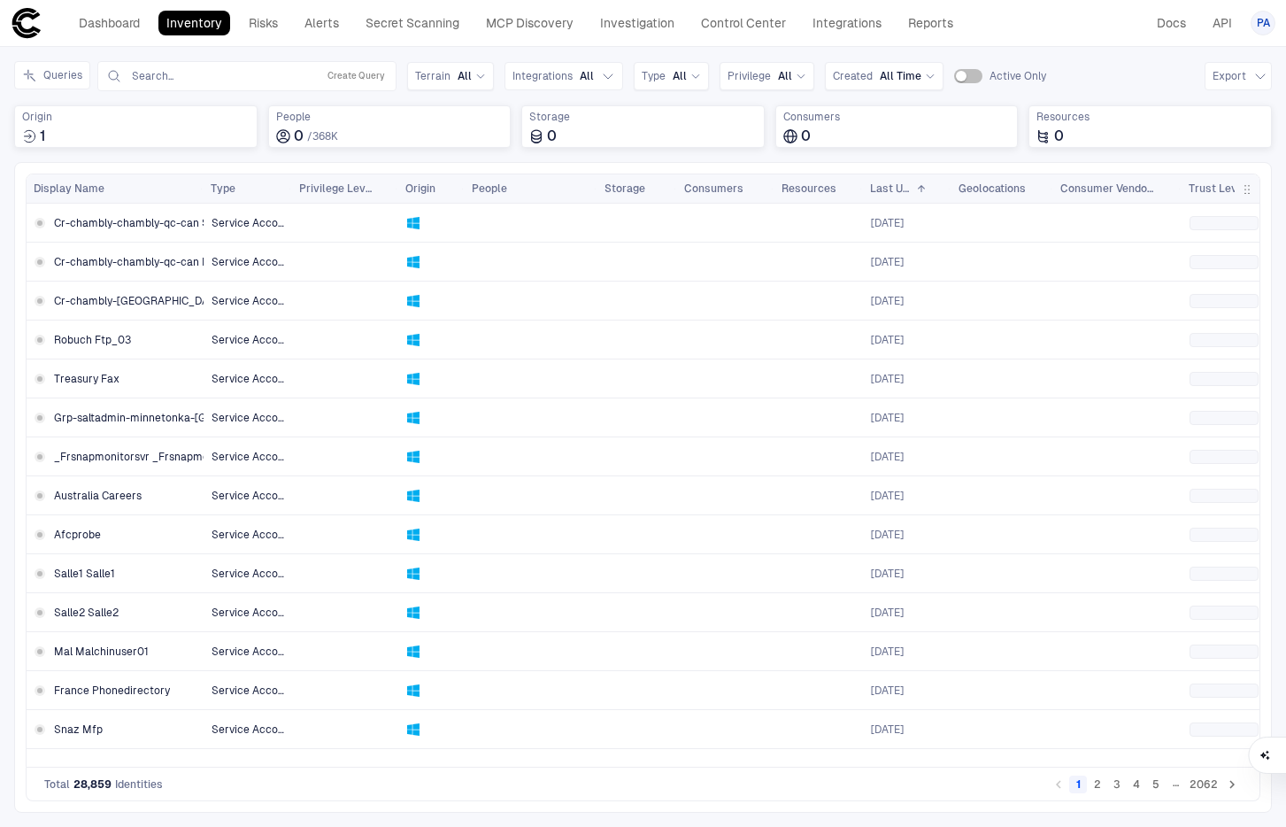
click at [1137, 783] on button "4" at bounding box center [1137, 784] width 18 height 18
click at [102, 577] on span "Crm2 Dayt" at bounding box center [80, 574] width 53 height 14
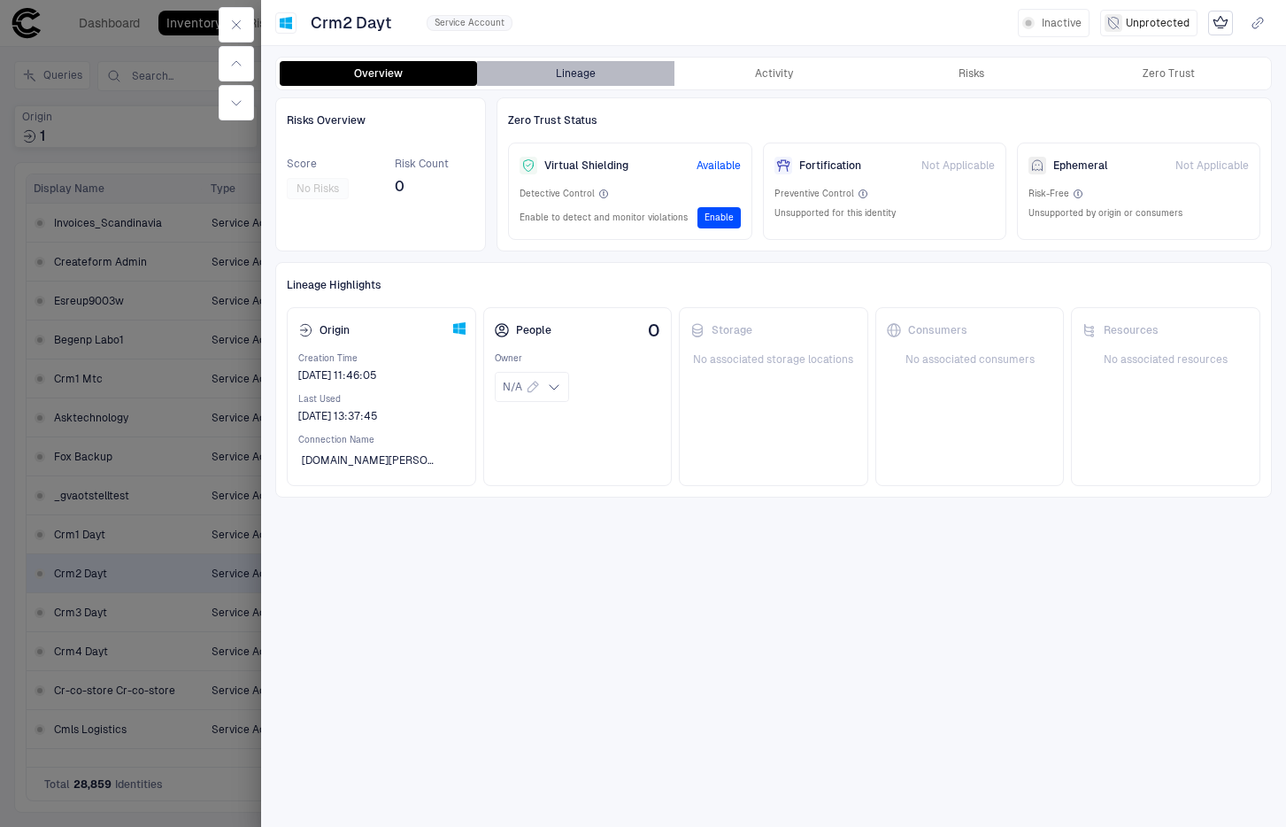
click at [574, 68] on button "Lineage" at bounding box center [575, 73] width 197 height 25
